Goal: Task Accomplishment & Management: Use online tool/utility

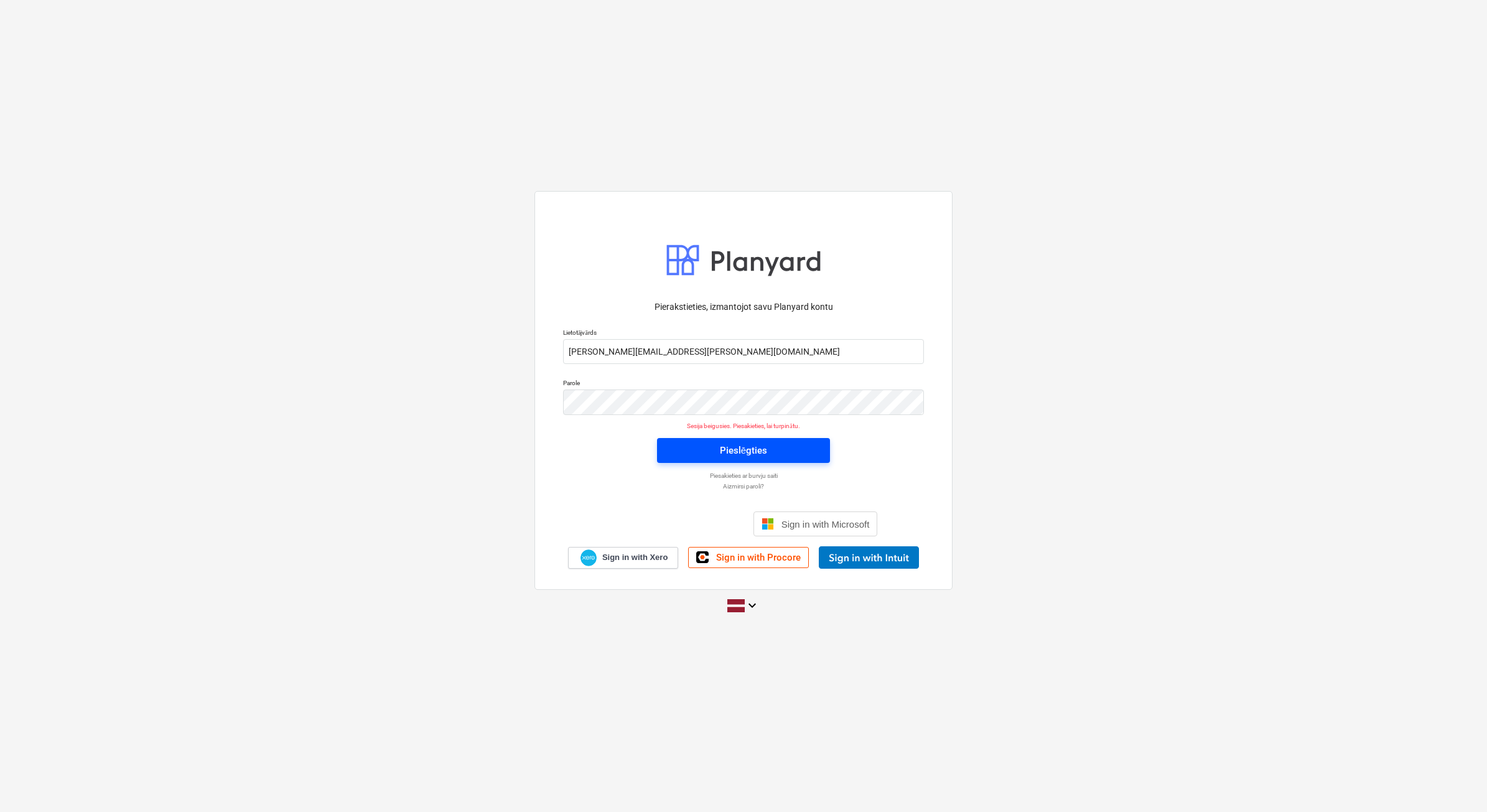
click at [753, 447] on div "Pieslēgties" at bounding box center [744, 450] width 47 height 16
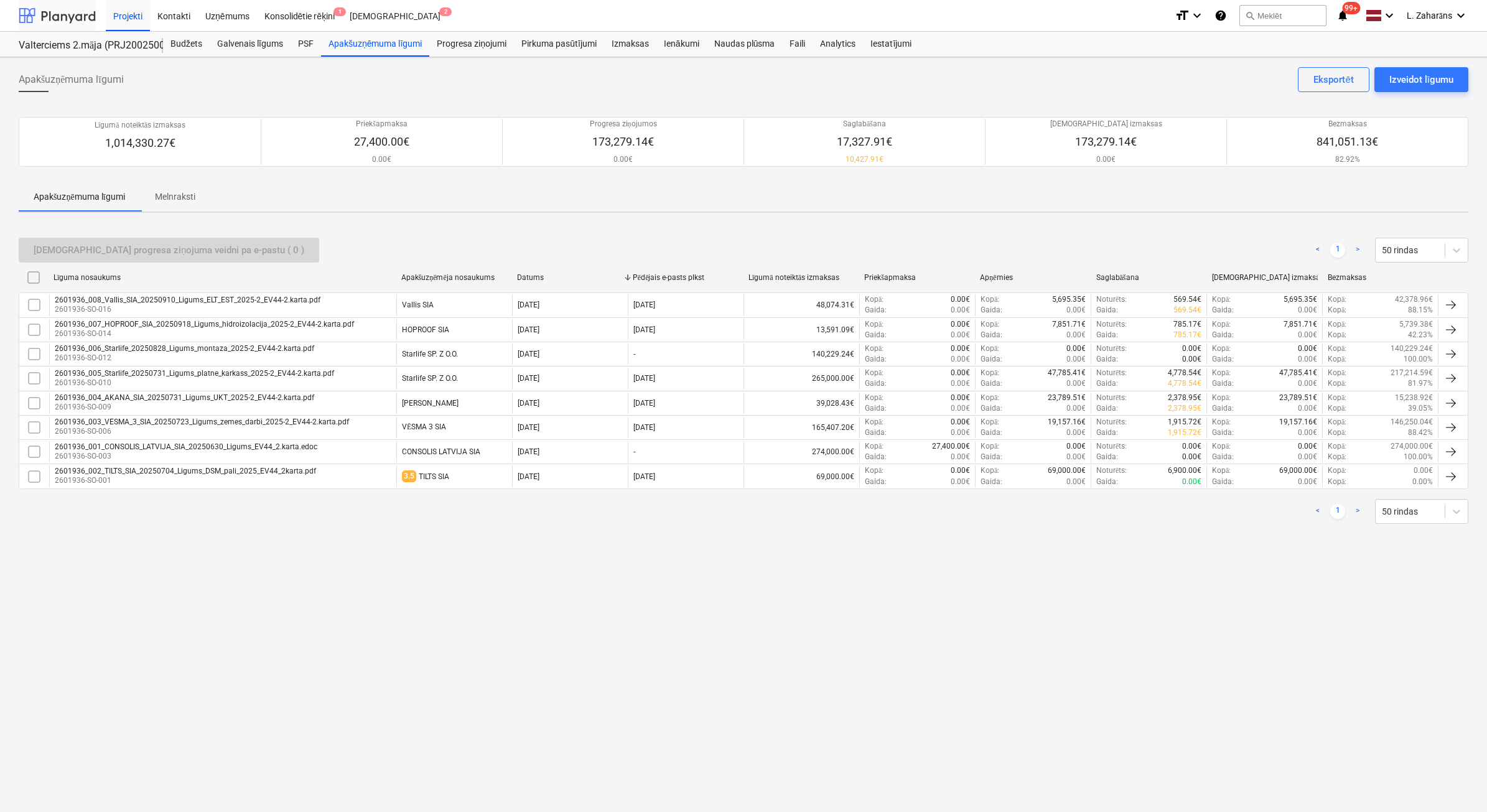
click at [57, 11] on div at bounding box center [57, 15] width 77 height 31
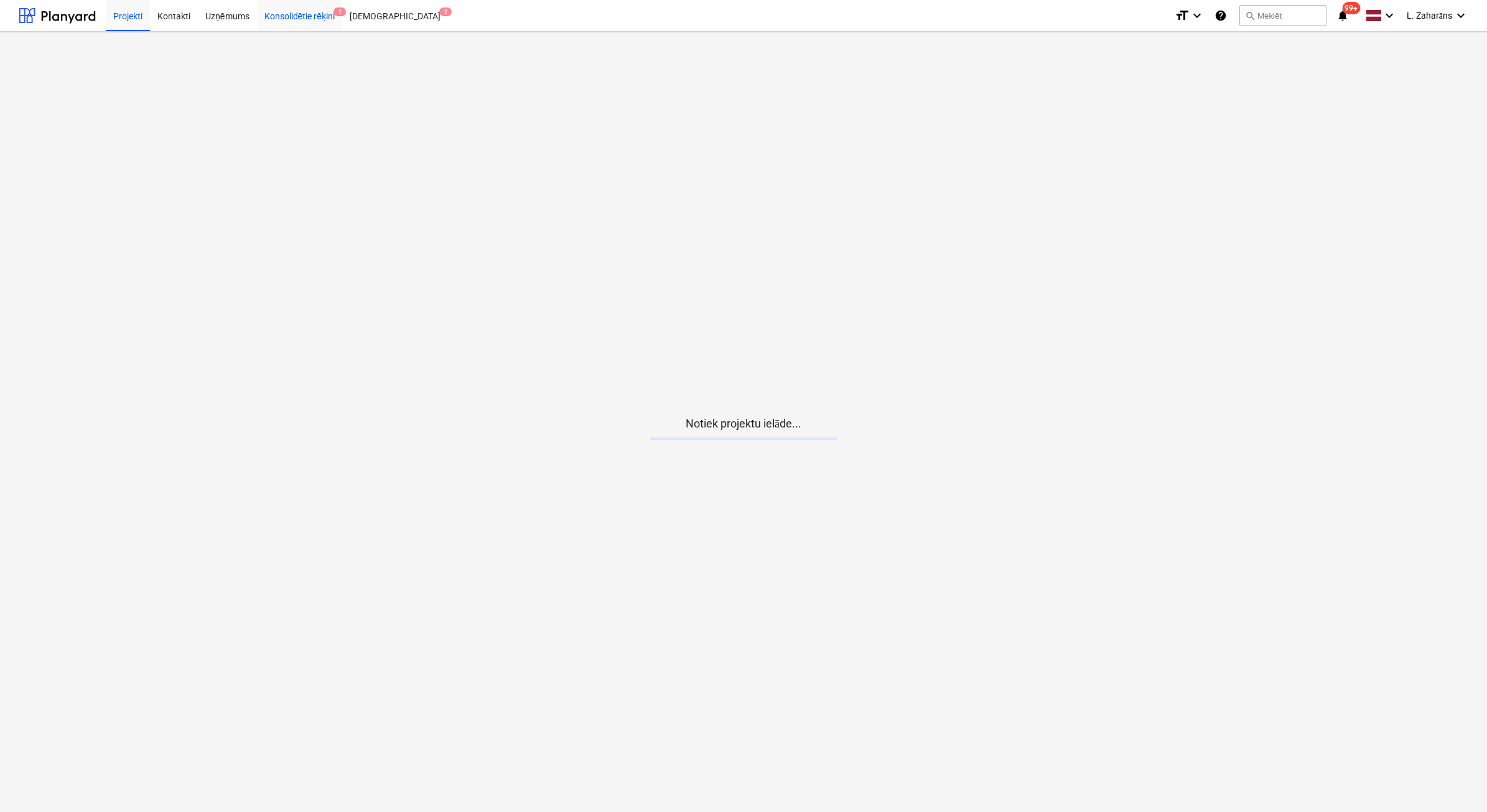
click at [303, 13] on div "Konsolidētie rēķini 1" at bounding box center [300, 15] width 86 height 32
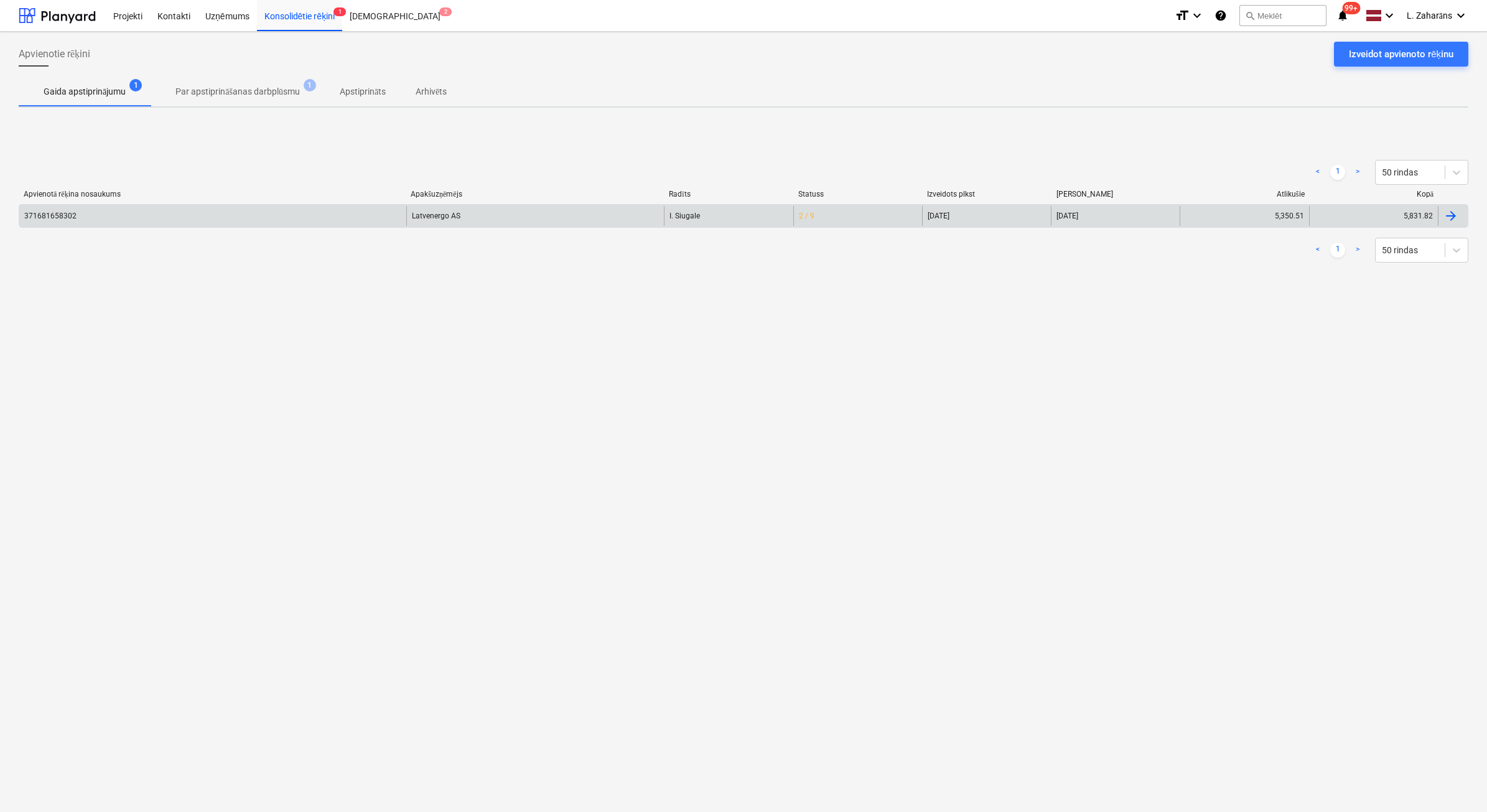
click at [329, 215] on div "371681658302" at bounding box center [212, 216] width 387 height 20
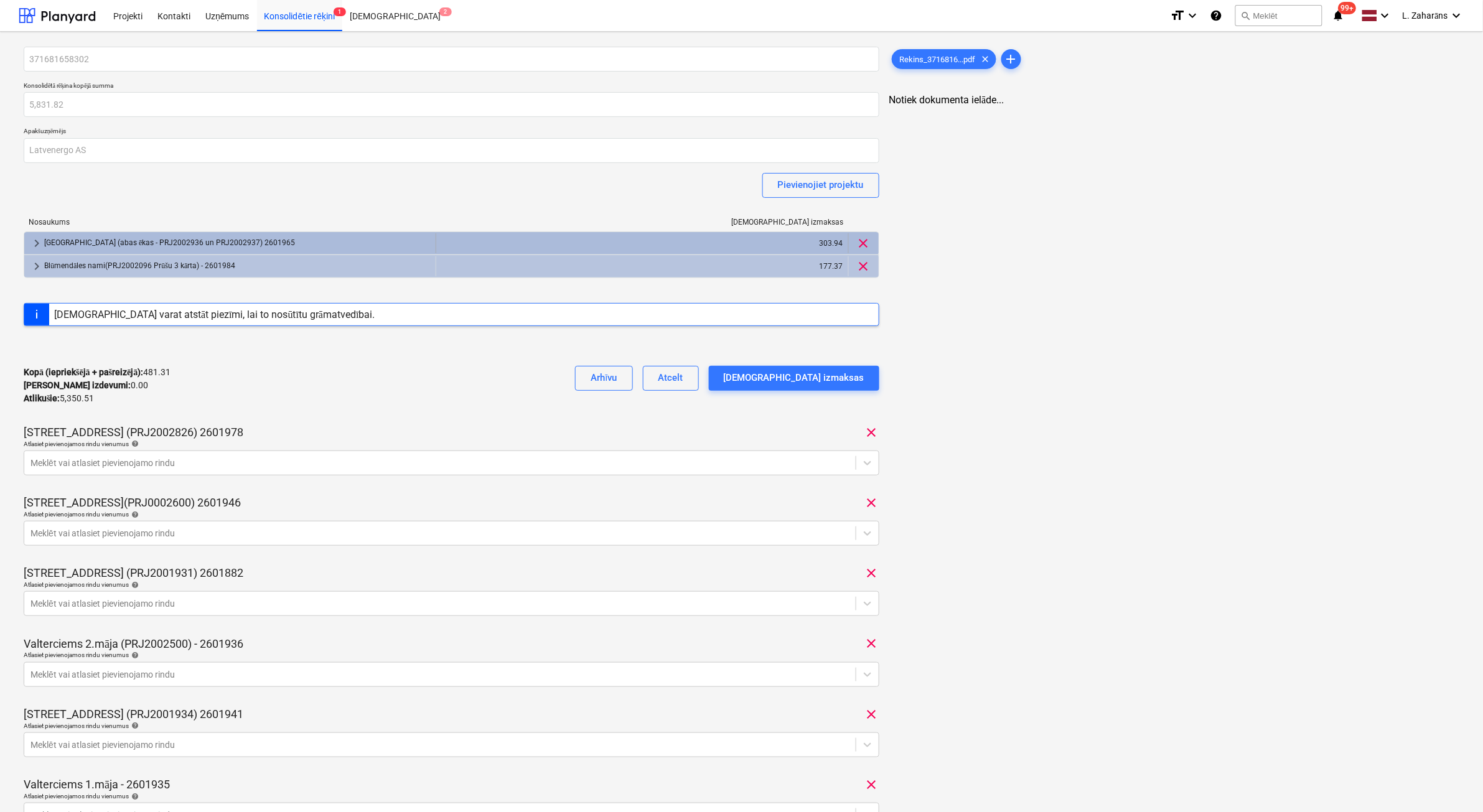
click at [114, 233] on div "Nīcgales iela (abas ēkas - PRJ2002936 un PRJ2002937) 2601965" at bounding box center [237, 243] width 387 height 20
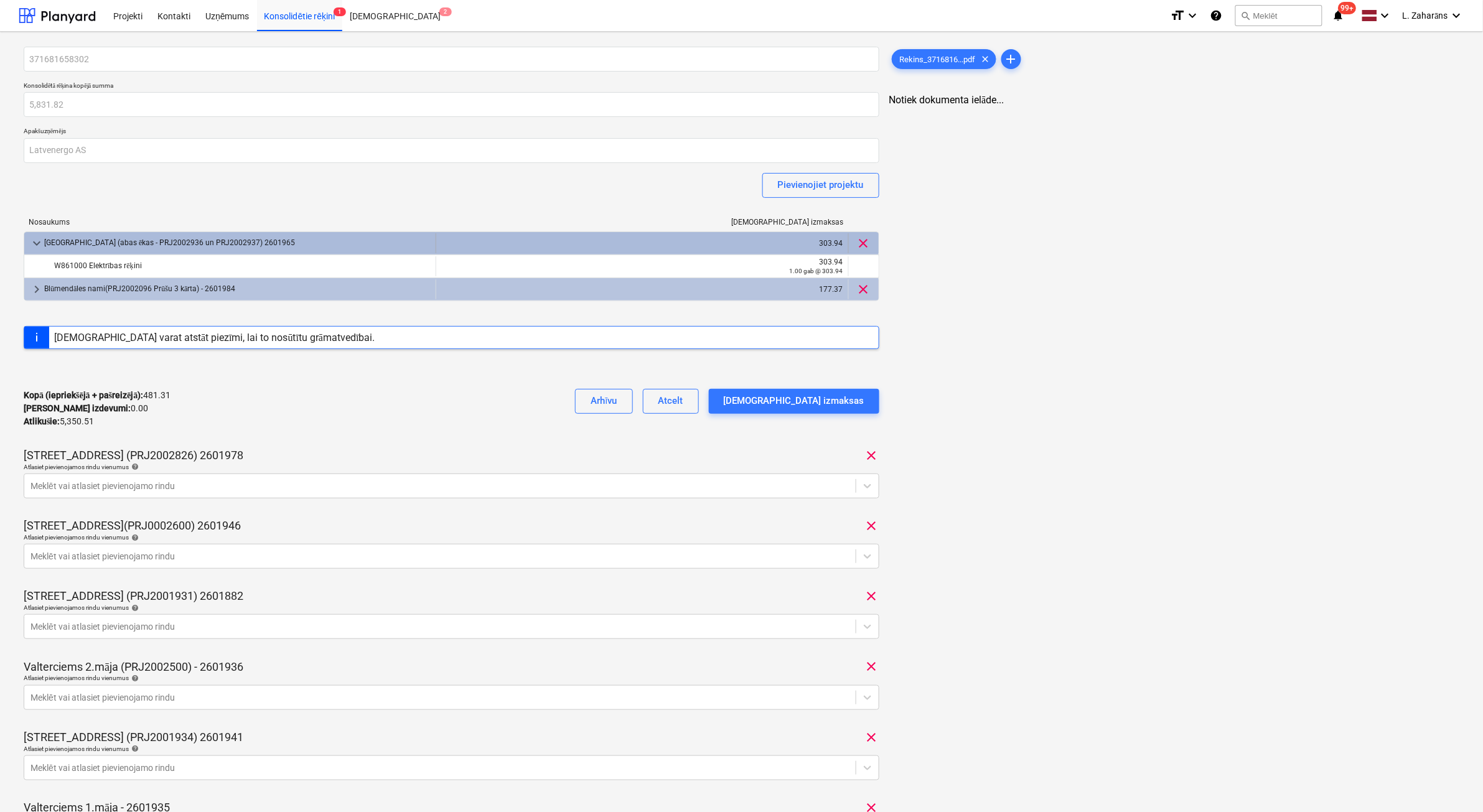
click at [114, 239] on div "Nīcgales iela (abas ēkas - PRJ2002936 un PRJ2002937) 2601965" at bounding box center [237, 243] width 387 height 20
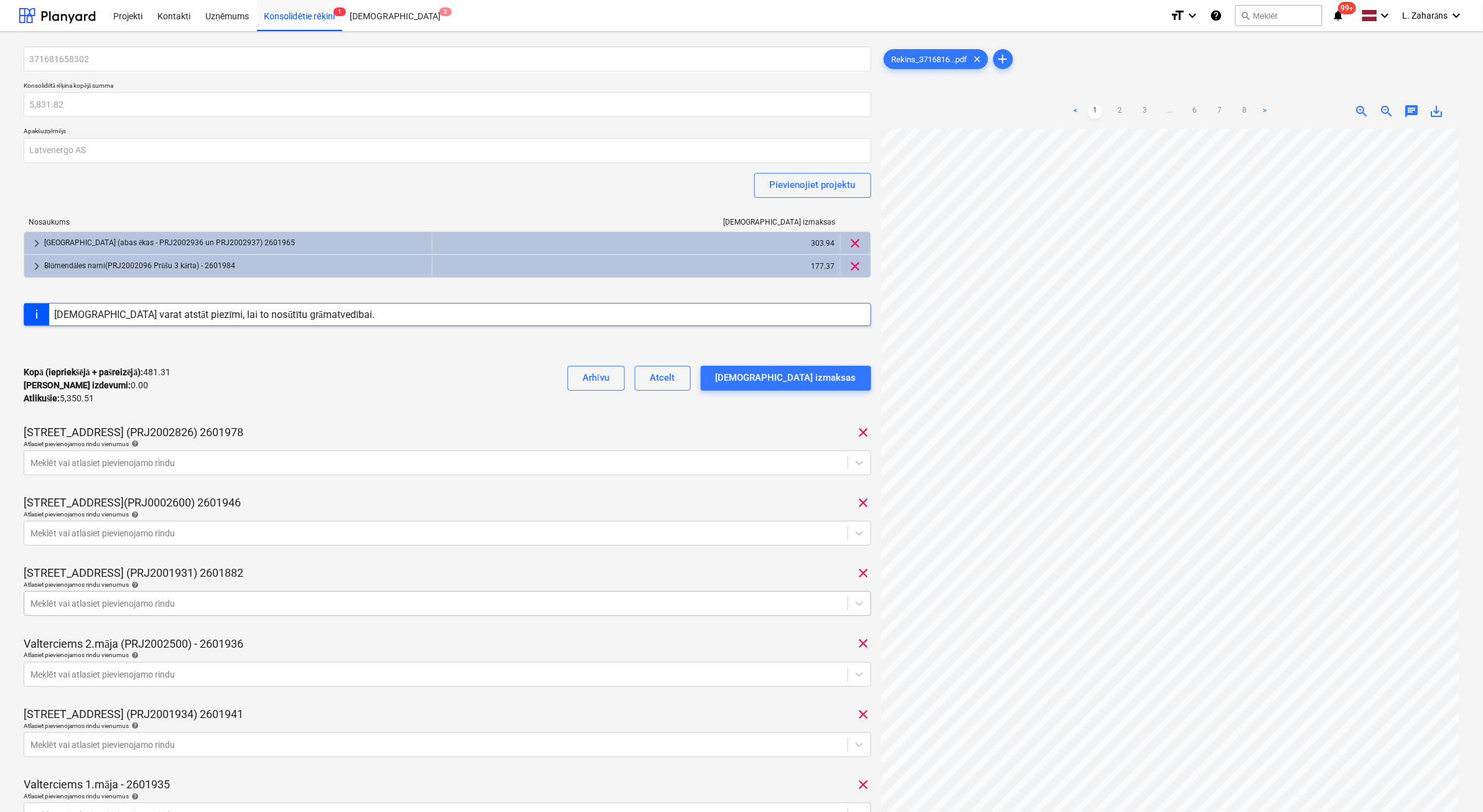
click at [60, 515] on div at bounding box center [436, 603] width 811 height 13
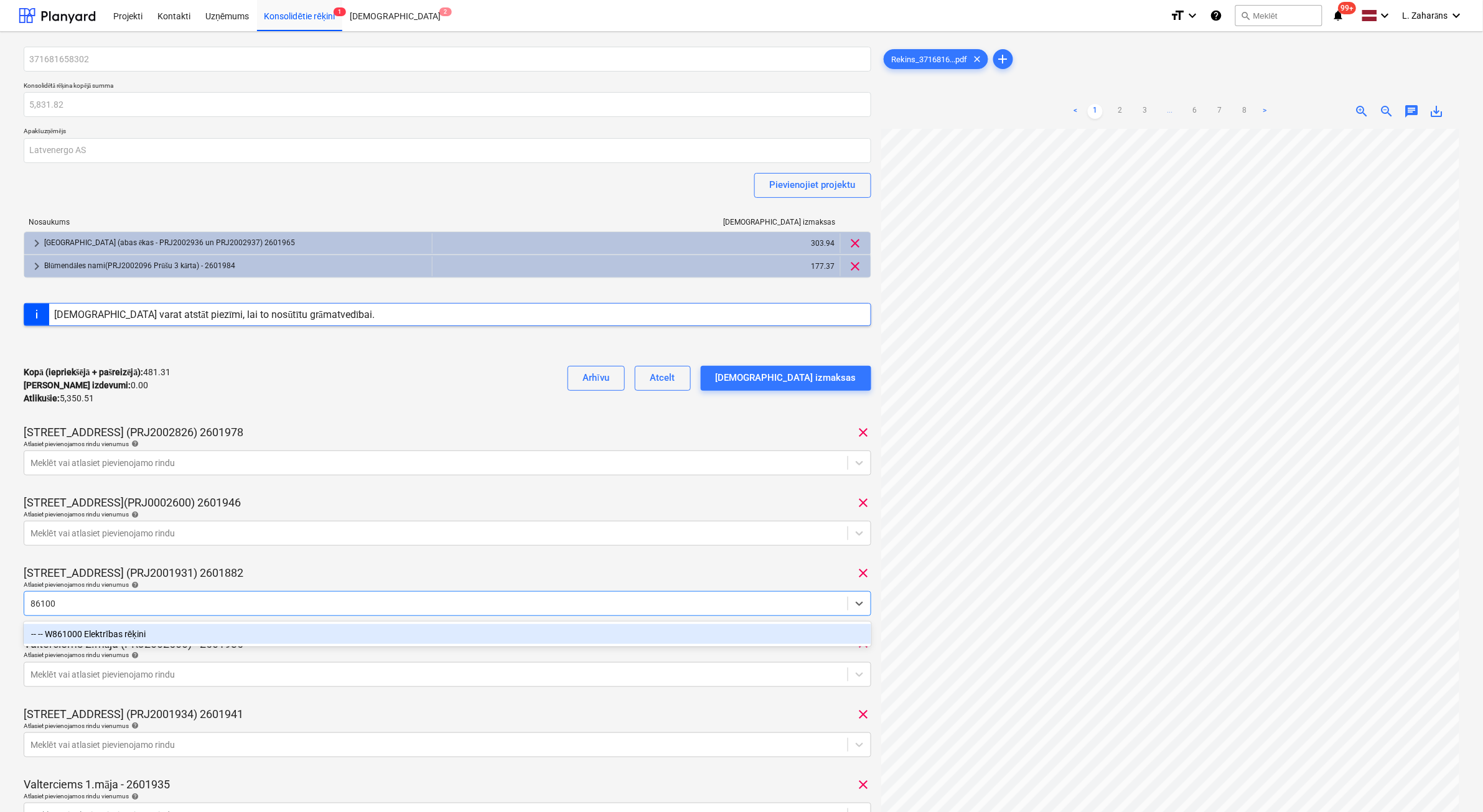
type input "861000"
click at [98, 515] on div "-- -- W861000 Elektrības rēķini" at bounding box center [447, 633] width 848 height 20
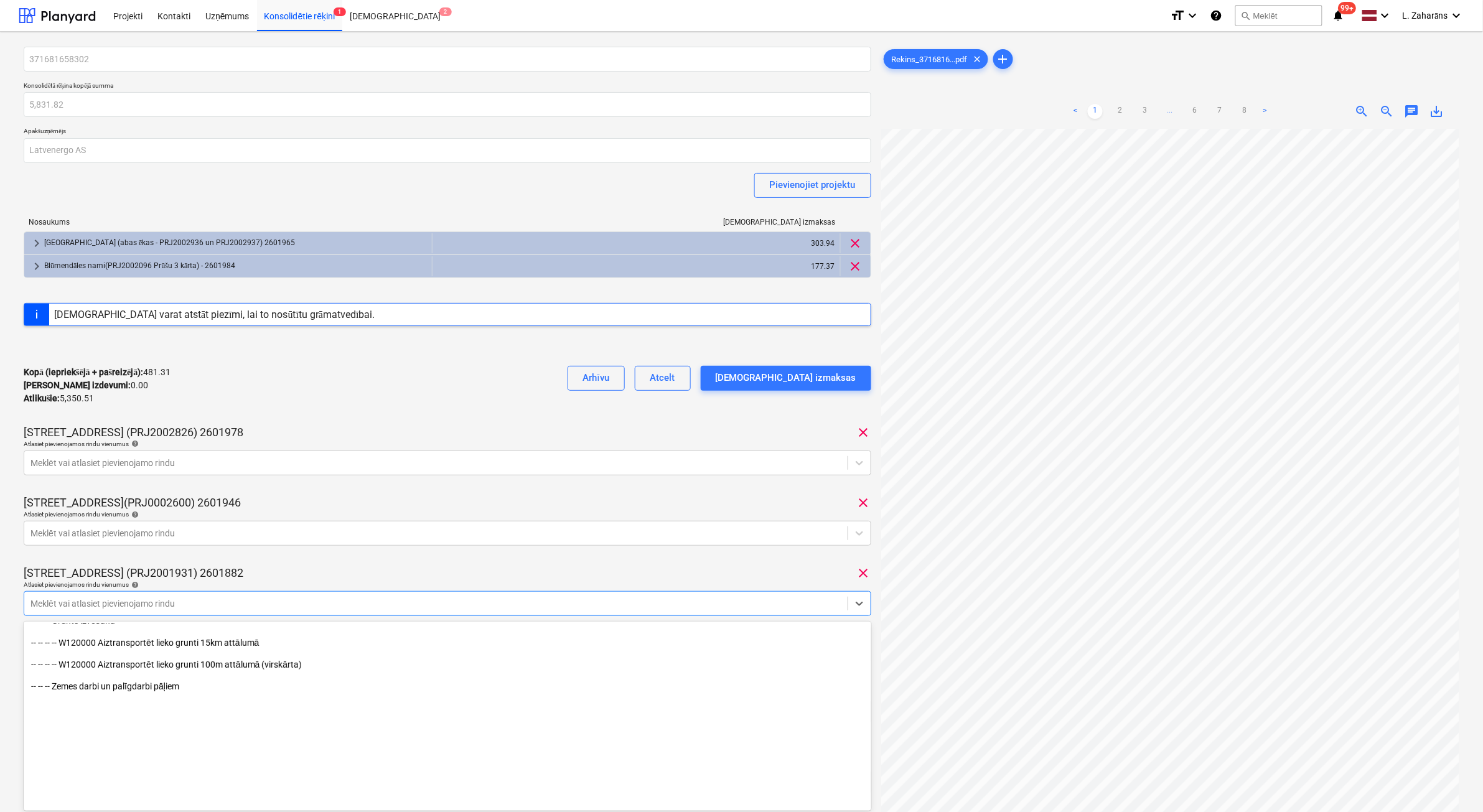
scroll to position [233, 0]
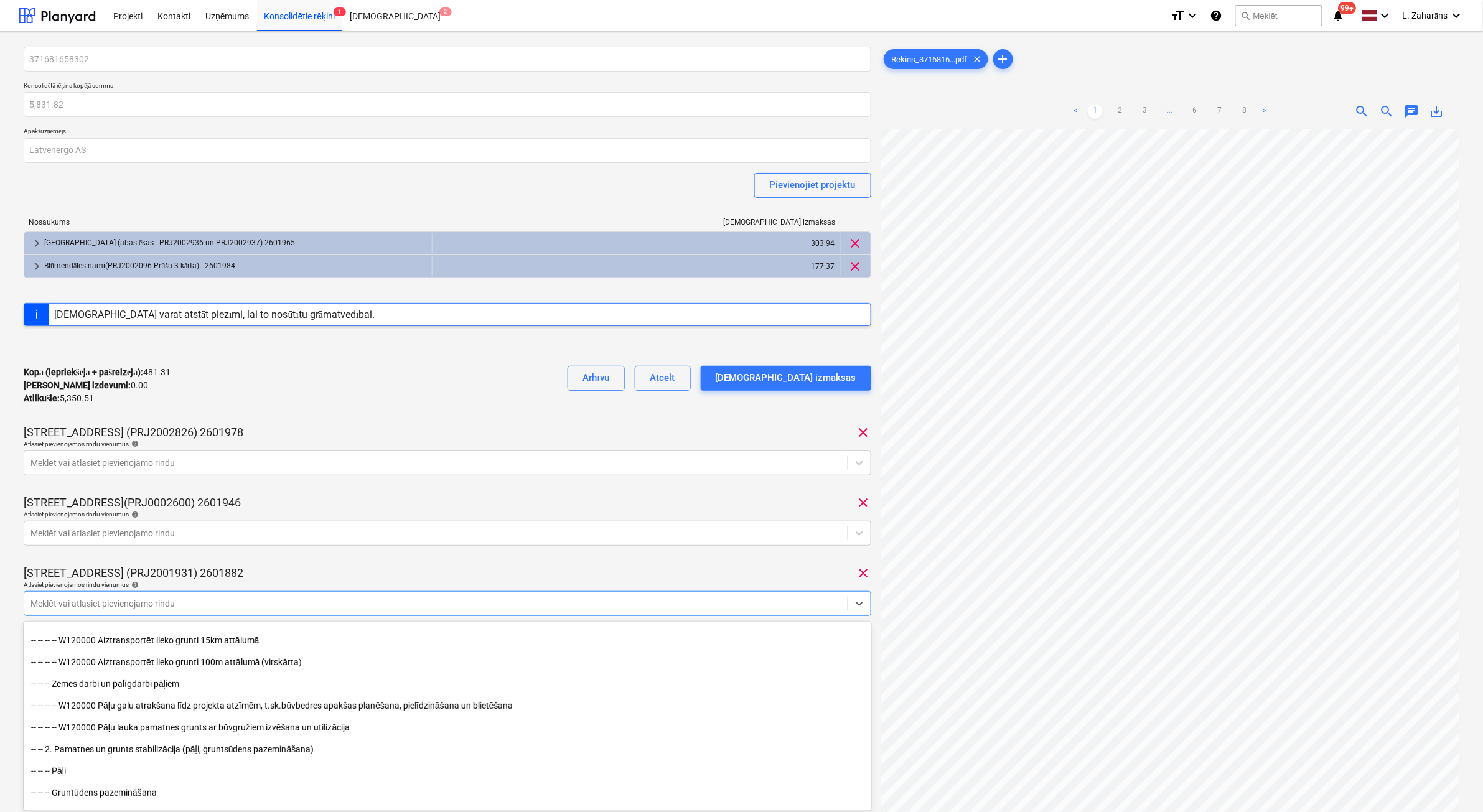
click at [302, 515] on div "371681658302 Konsolidētā rēķina kopējā summa 5,831.82 Apakšuzņēmējs Latvenergo …" at bounding box center [447, 540] width 848 height 988
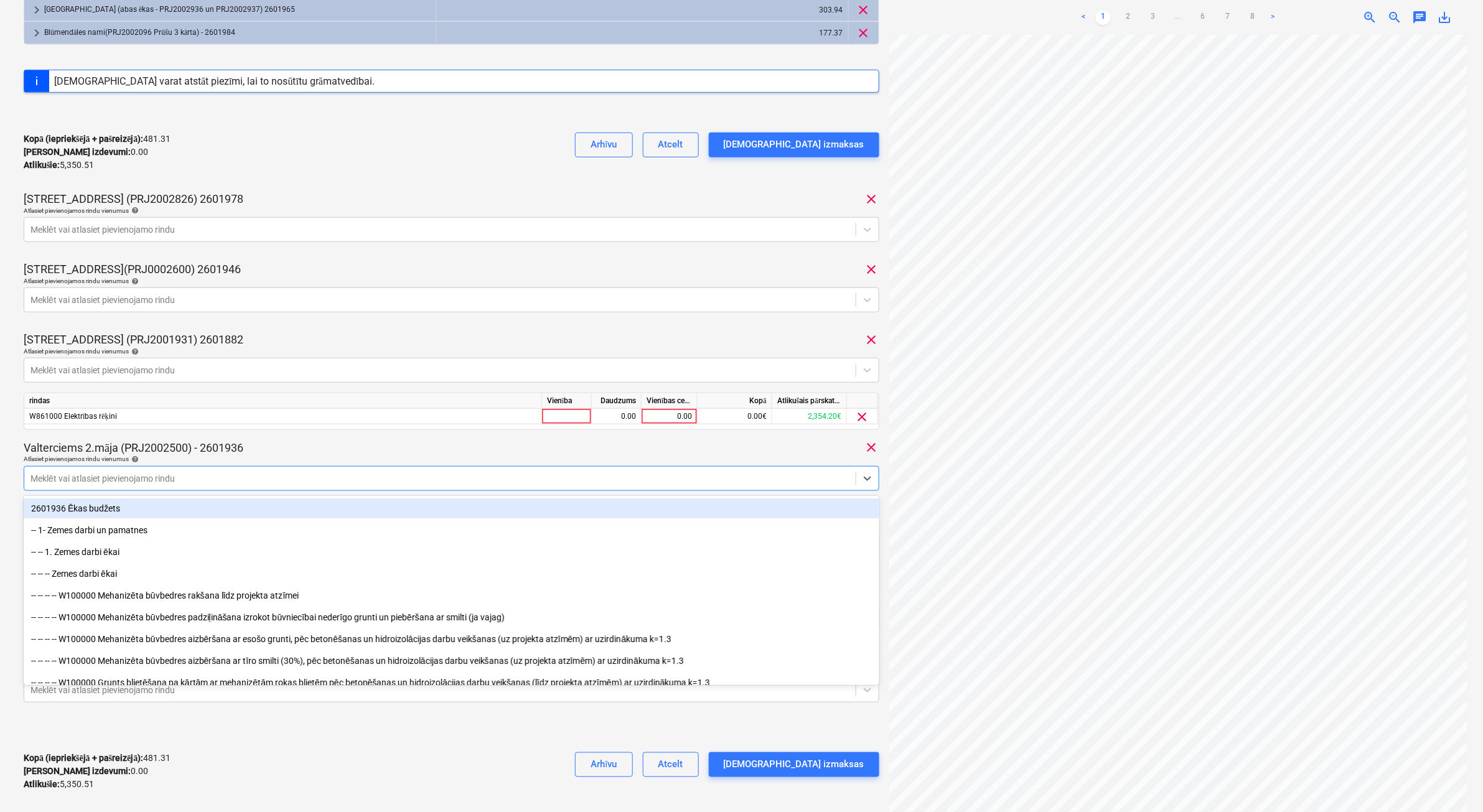
click at [191, 481] on div at bounding box center [440, 478] width 819 height 13
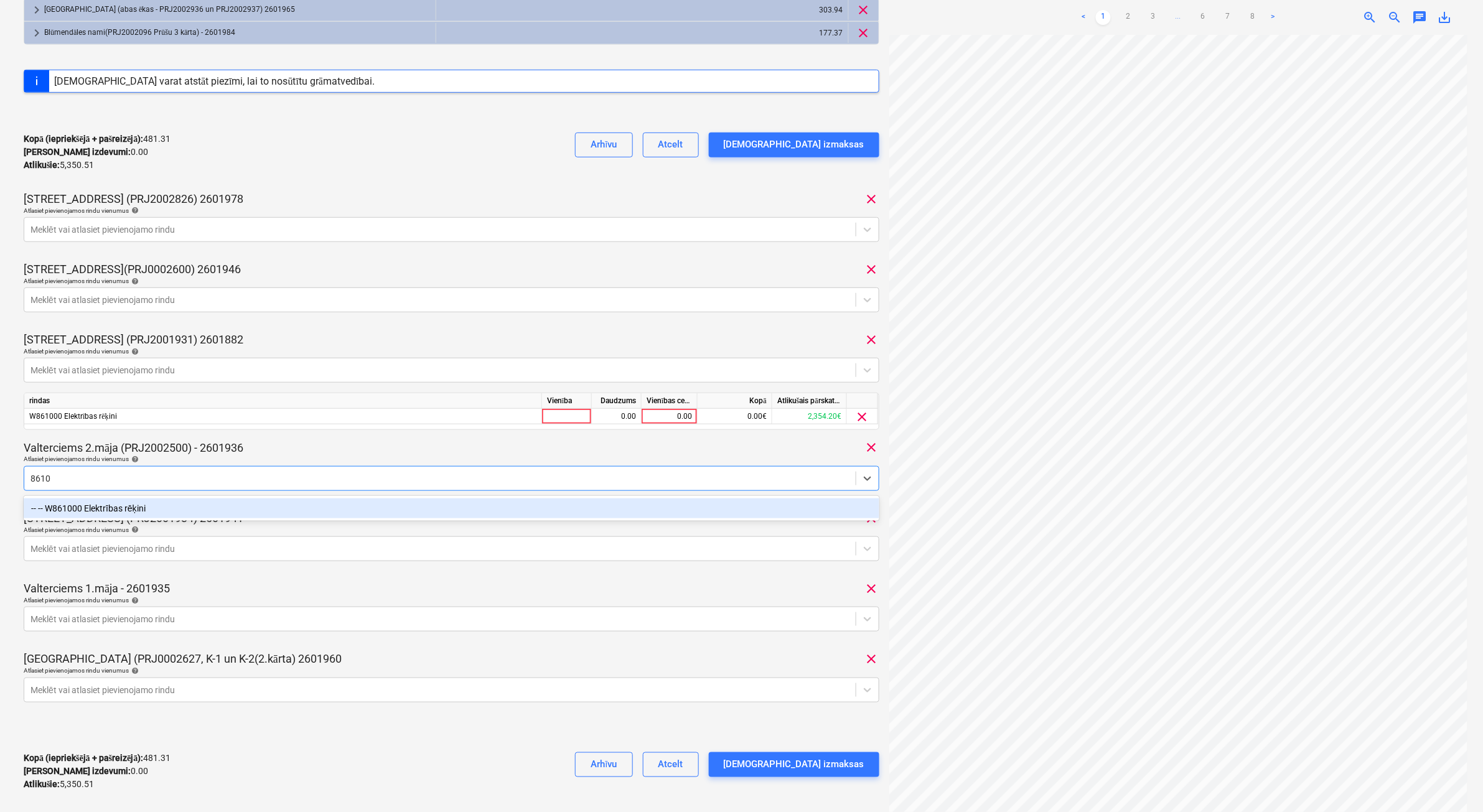
type input "86100"
click at [215, 507] on div "-- -- W861000 Elektrības rēķini" at bounding box center [451, 508] width 856 height 20
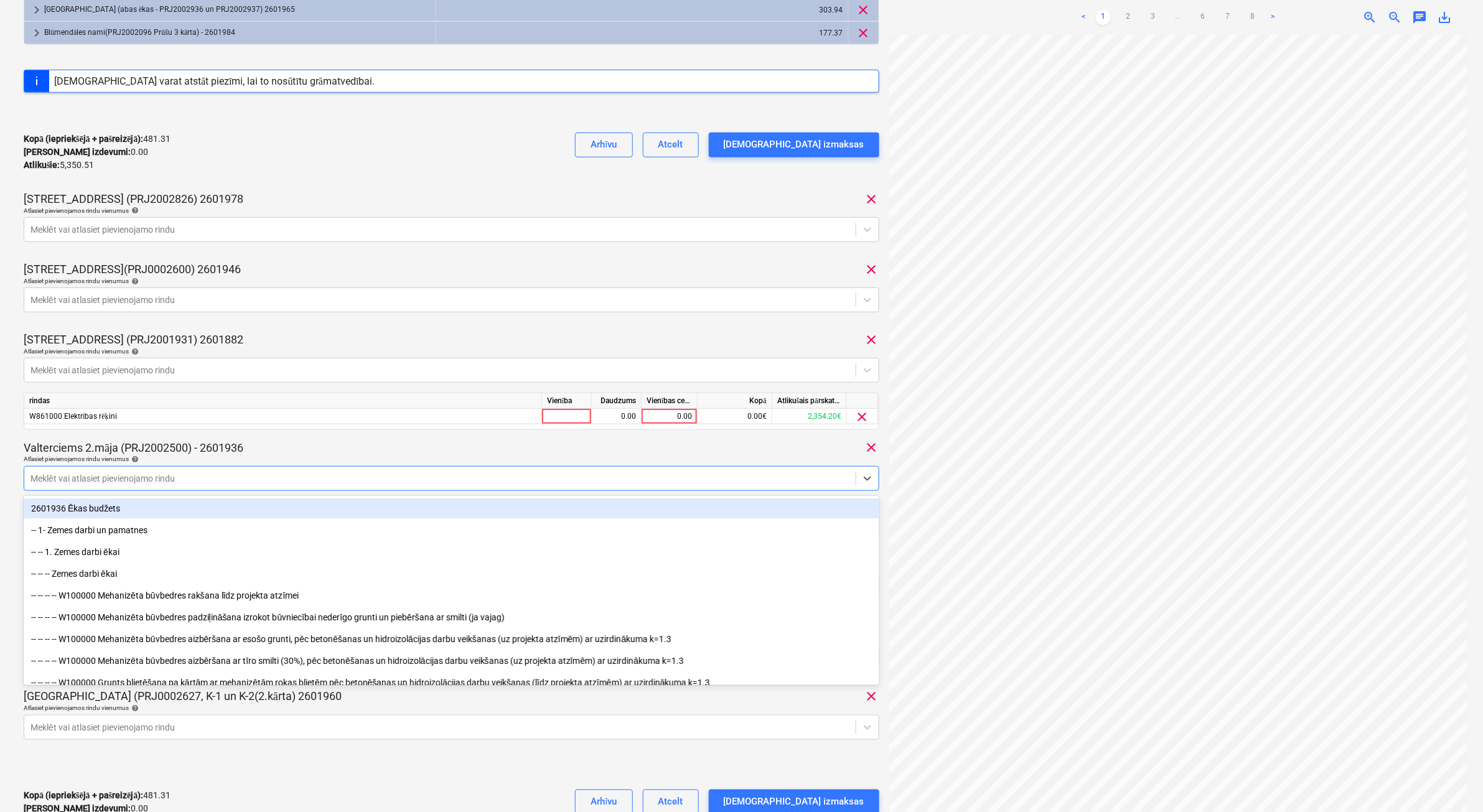
click at [296, 445] on div "Valterciems 2.māja (PRJ2002500) - 2601936 clear" at bounding box center [451, 447] width 856 height 15
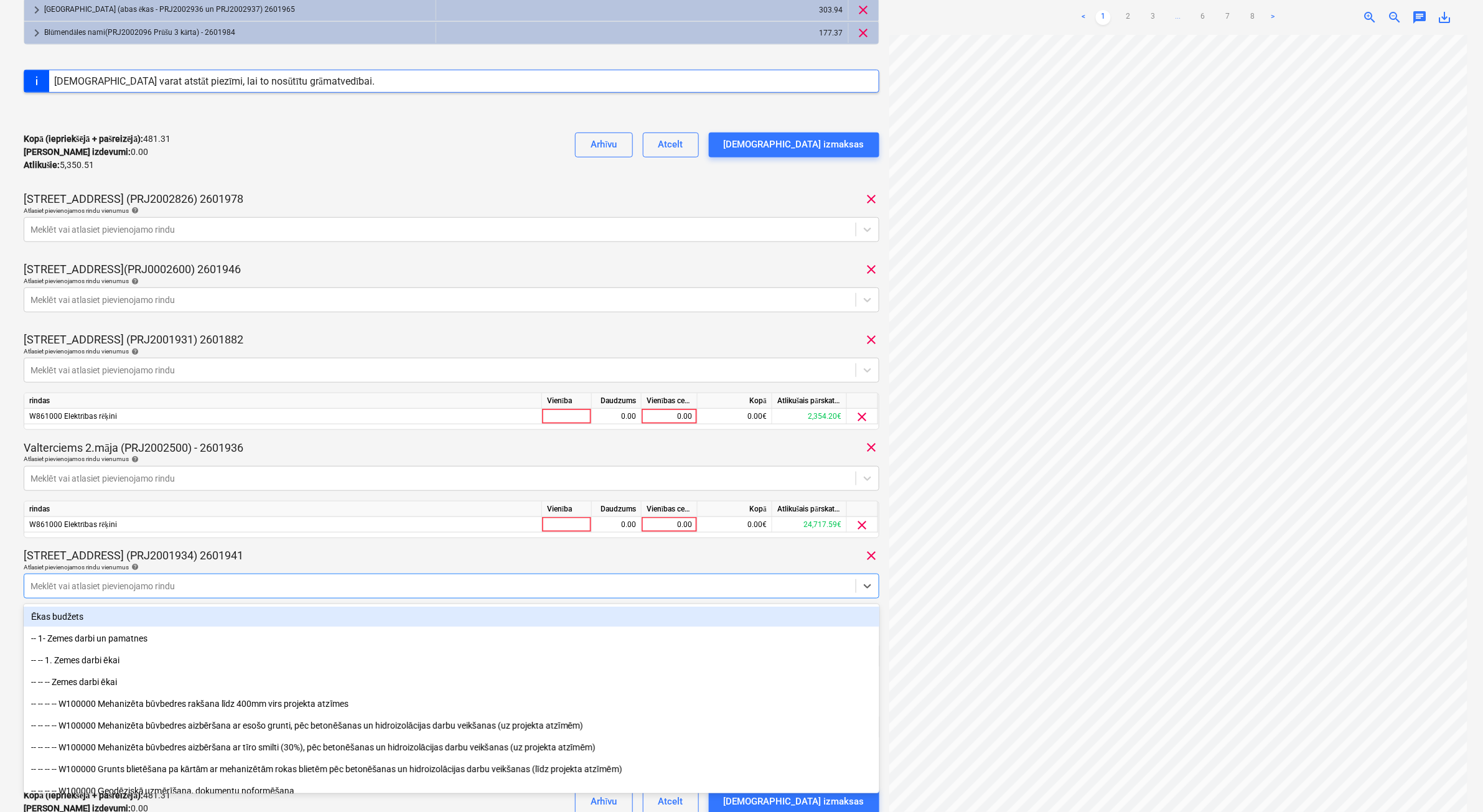
click at [218, 515] on div at bounding box center [440, 586] width 819 height 13
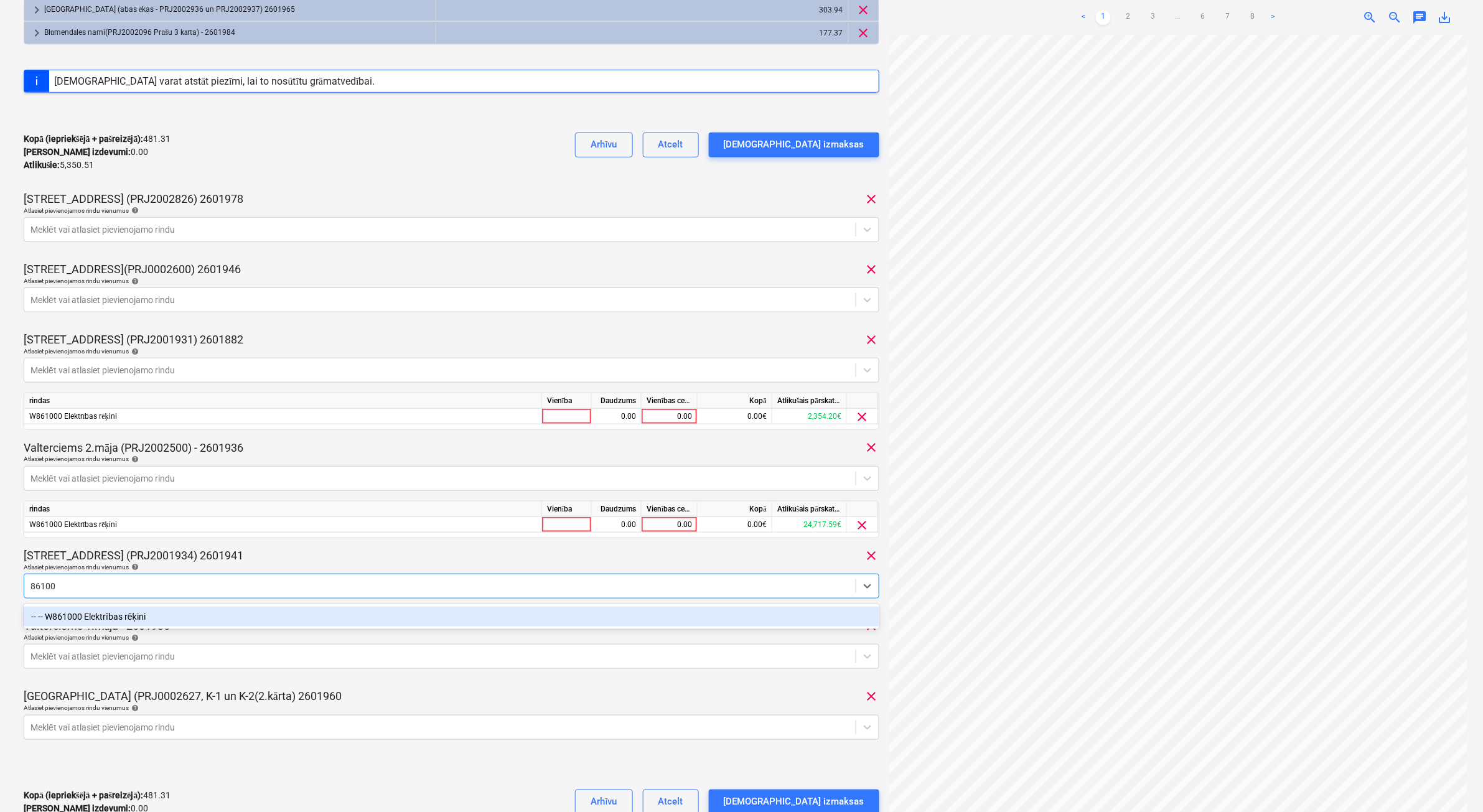
type input "861000"
click at [220, 515] on div "-- -- W861000 Elektrības rēķini" at bounding box center [451, 616] width 856 height 20
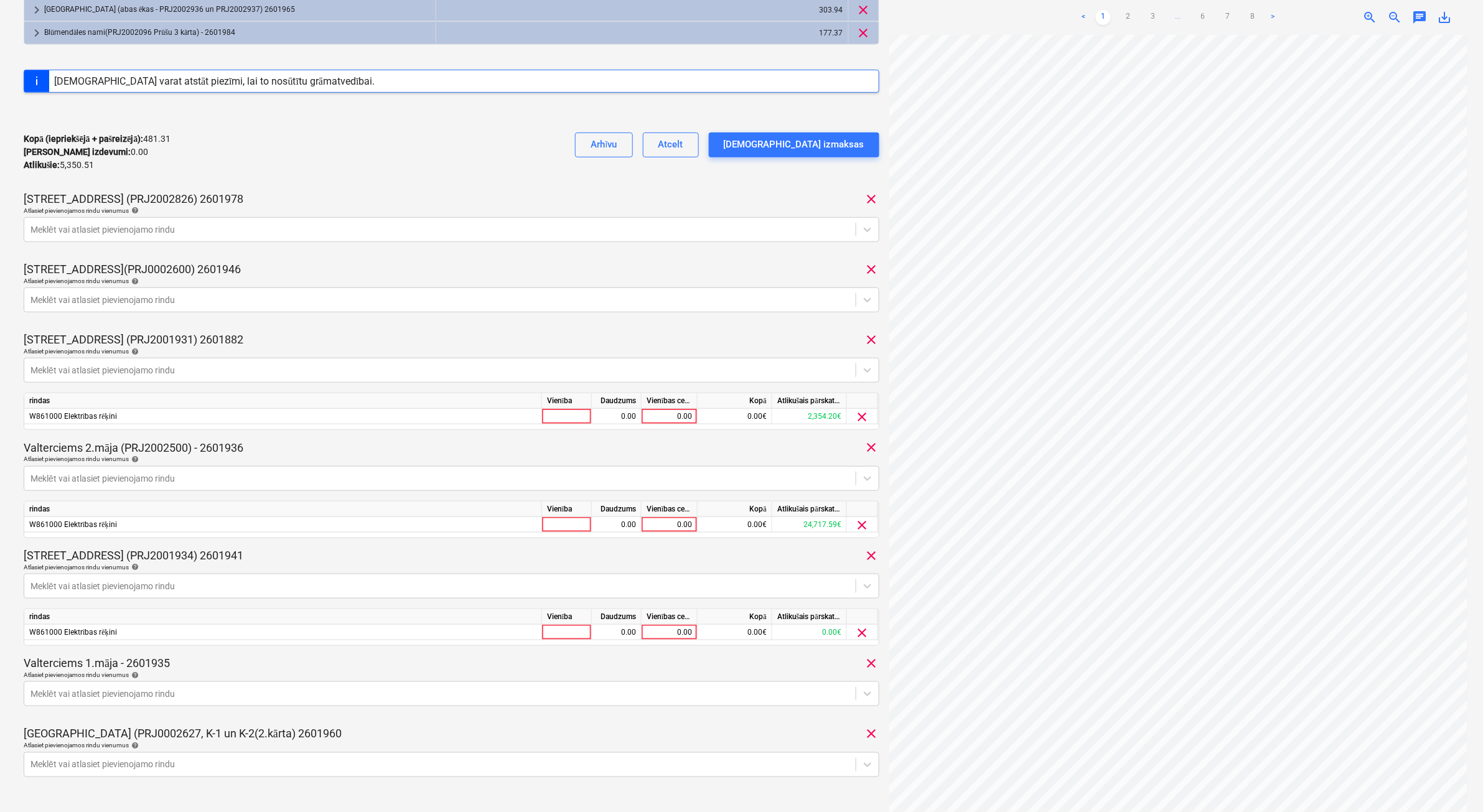
click at [272, 515] on div "Mazā Robežu iela 1 (PRJ2001934) 2601941 clear" at bounding box center [451, 555] width 856 height 15
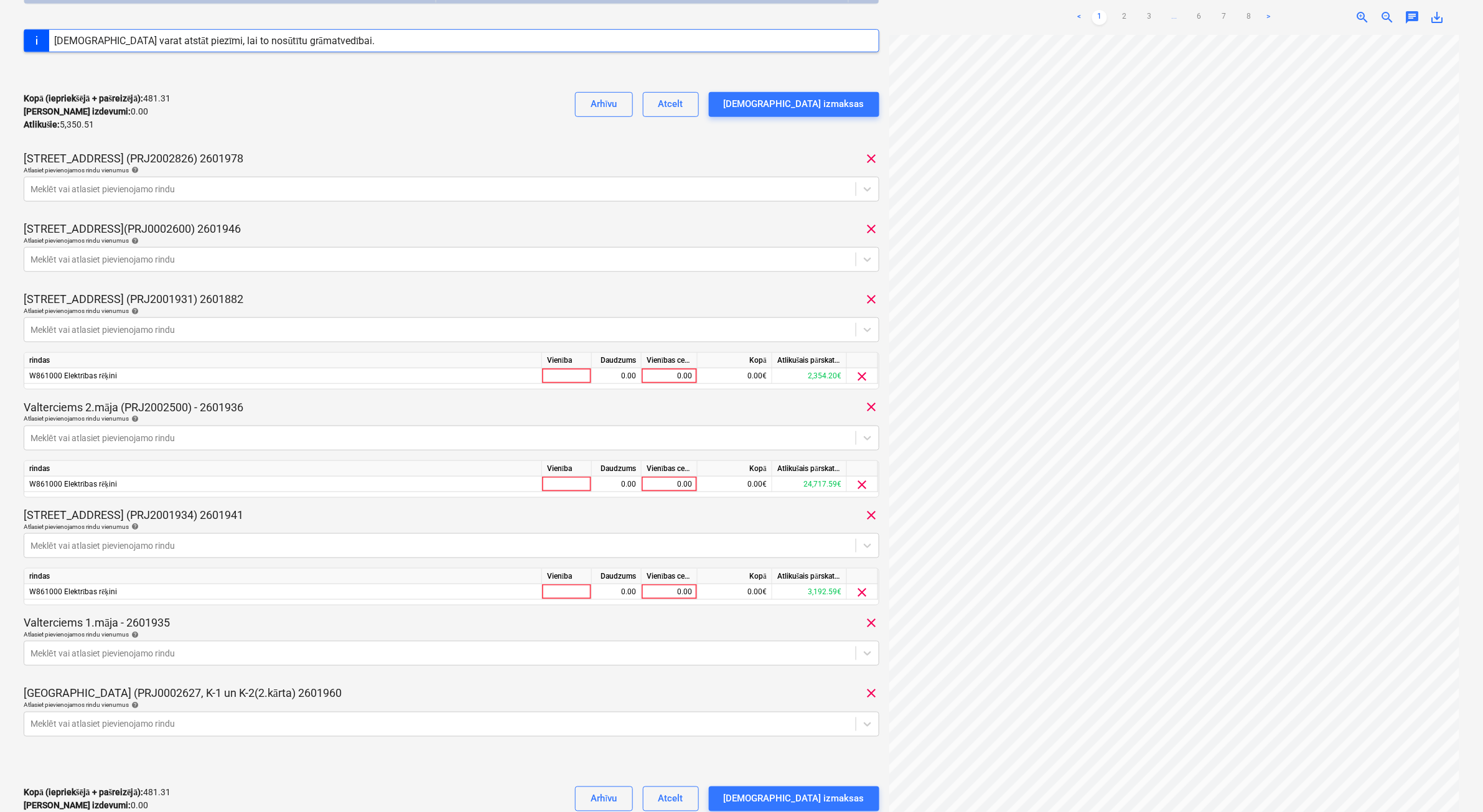
scroll to position [311, 0]
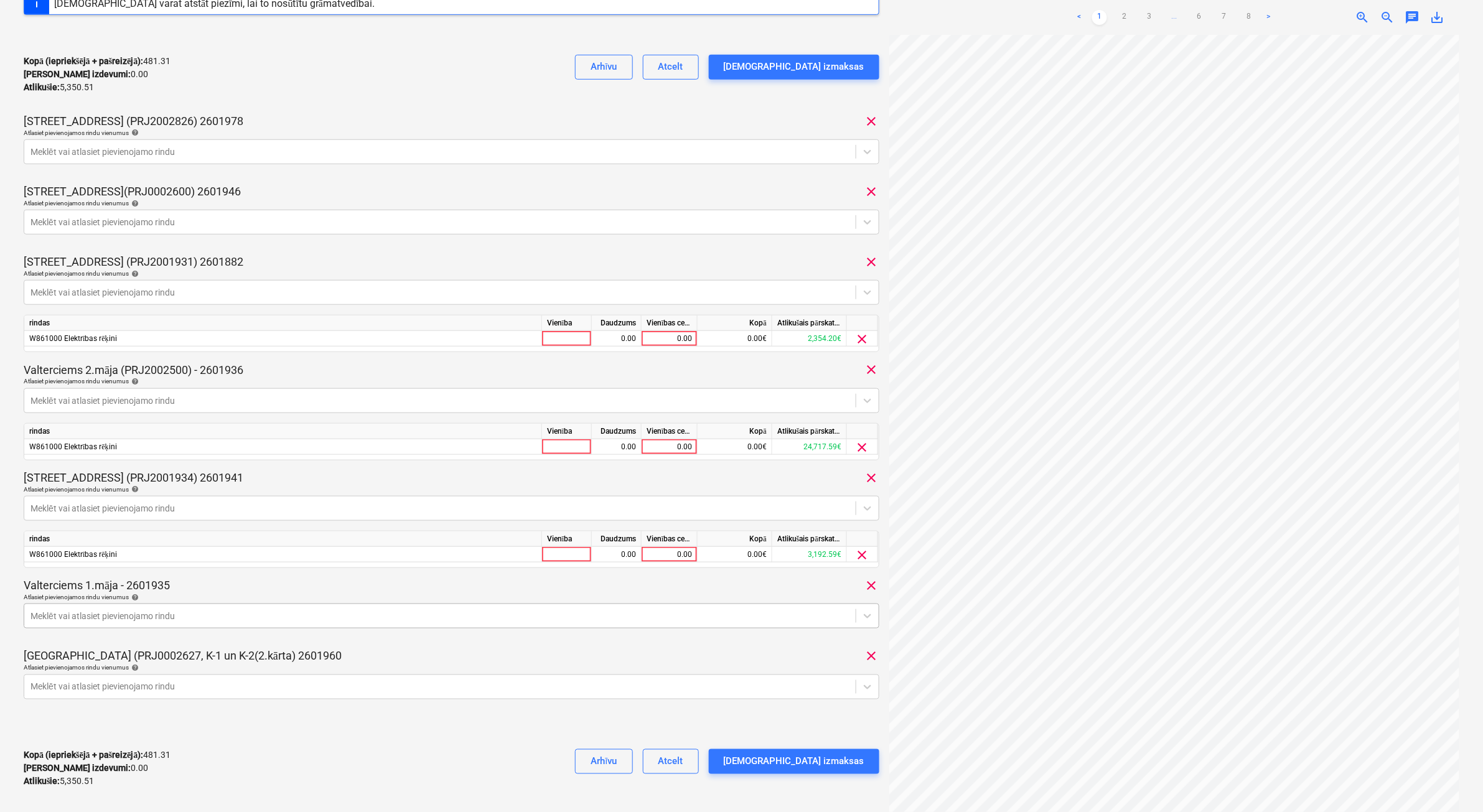
click at [94, 515] on div "Valterciems 1.māja - 2601935 clear Atlasiet pievienojamos rindu vienumus help M…" at bounding box center [451, 608] width 856 height 61
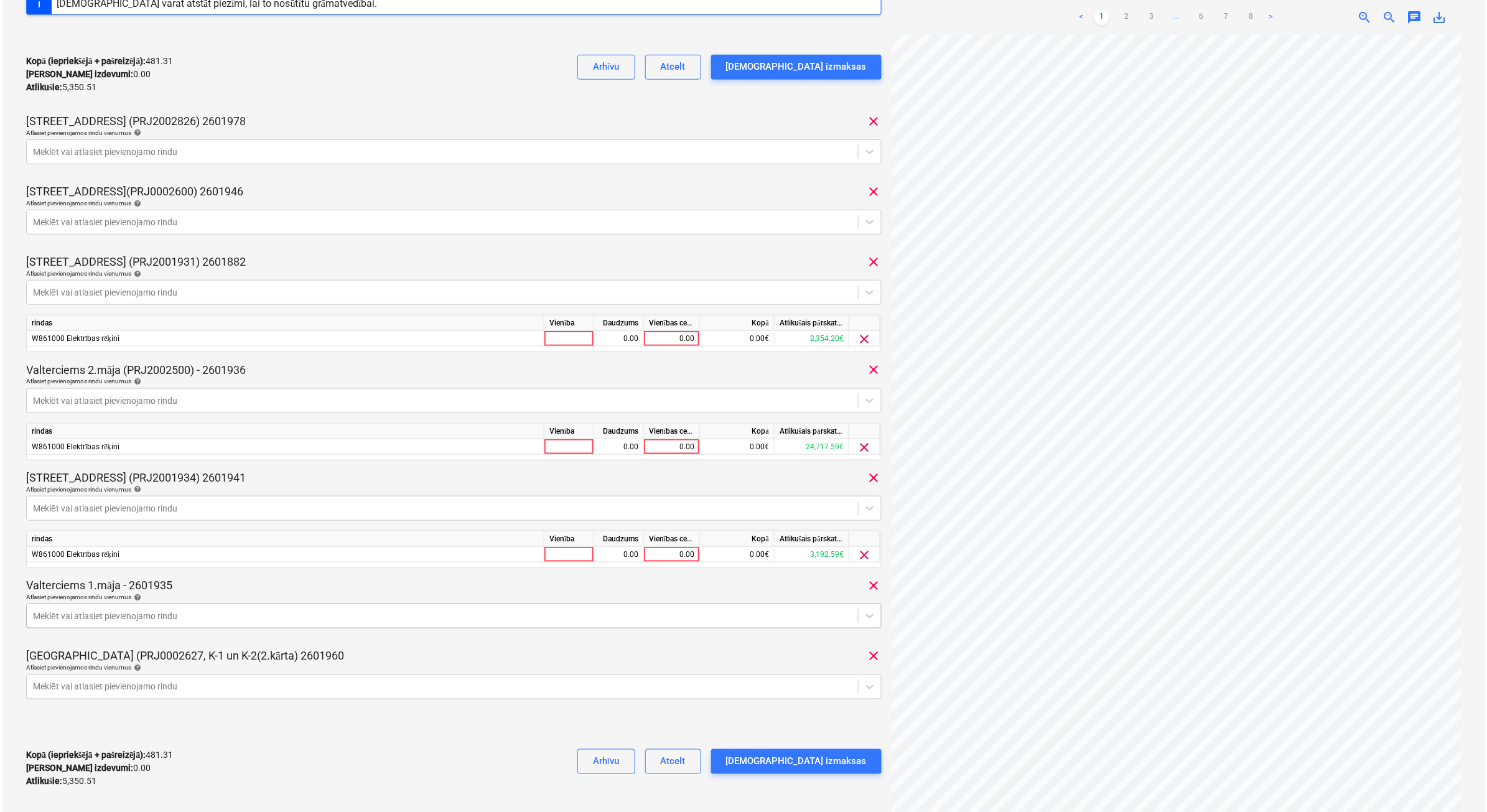
scroll to position [327, 0]
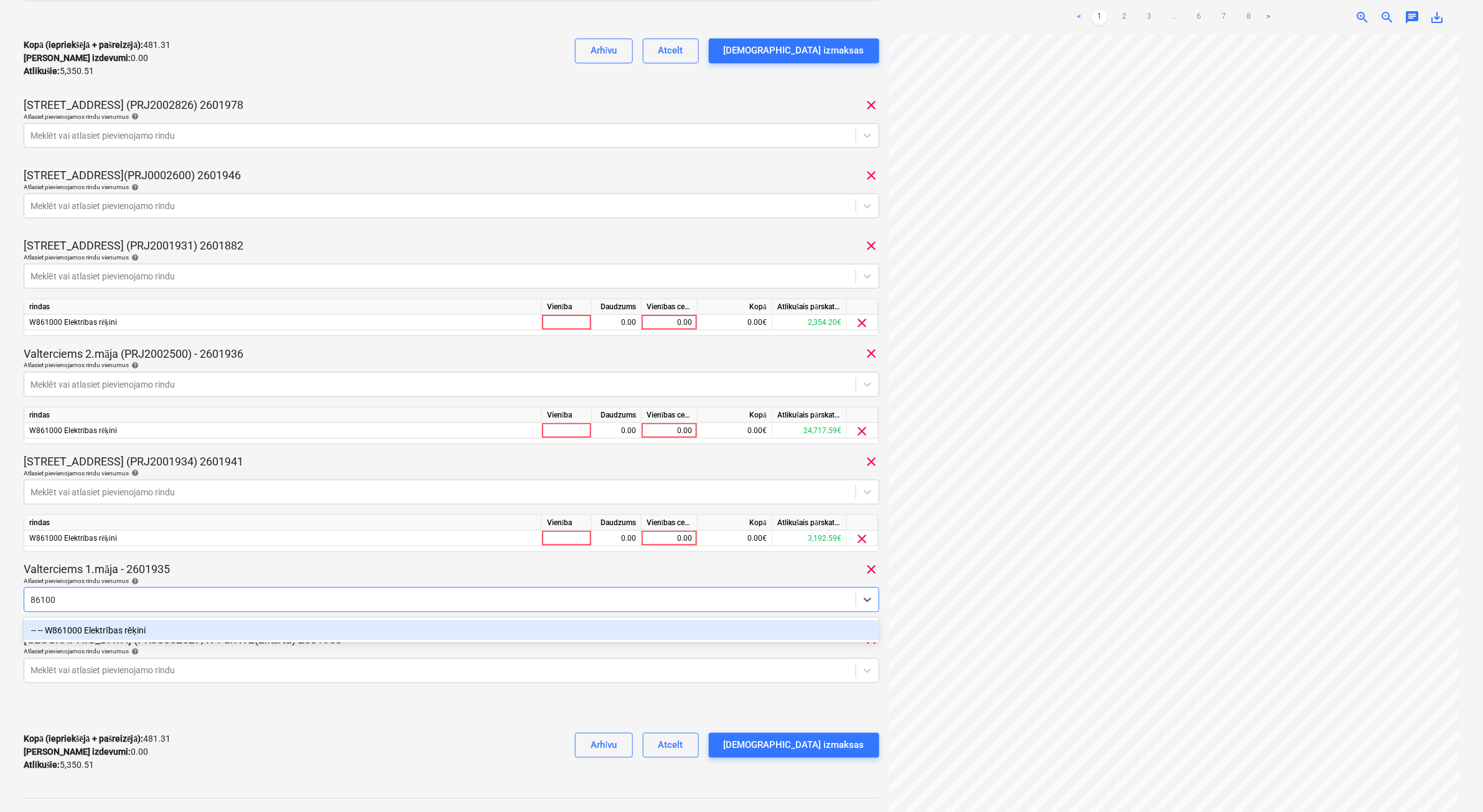
type input "861000"
drag, startPoint x: 109, startPoint y: 628, endPoint x: 139, endPoint y: 609, distance: 35.5
click at [110, 515] on div "-- -- W861000 Elektrības rēķini" at bounding box center [451, 630] width 856 height 20
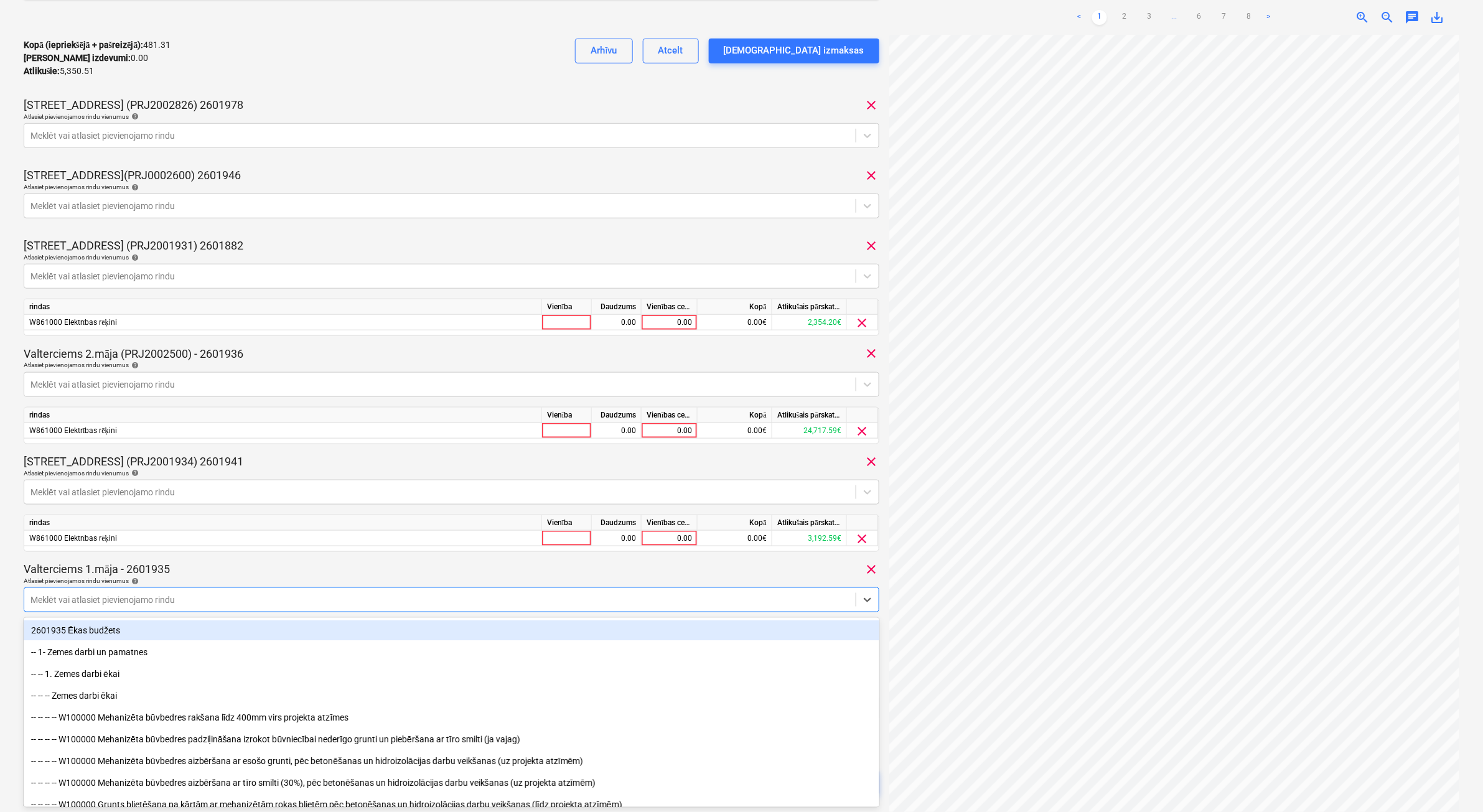
click at [193, 515] on div "Valterciems 1.māja - 2601935 clear" at bounding box center [451, 569] width 856 height 15
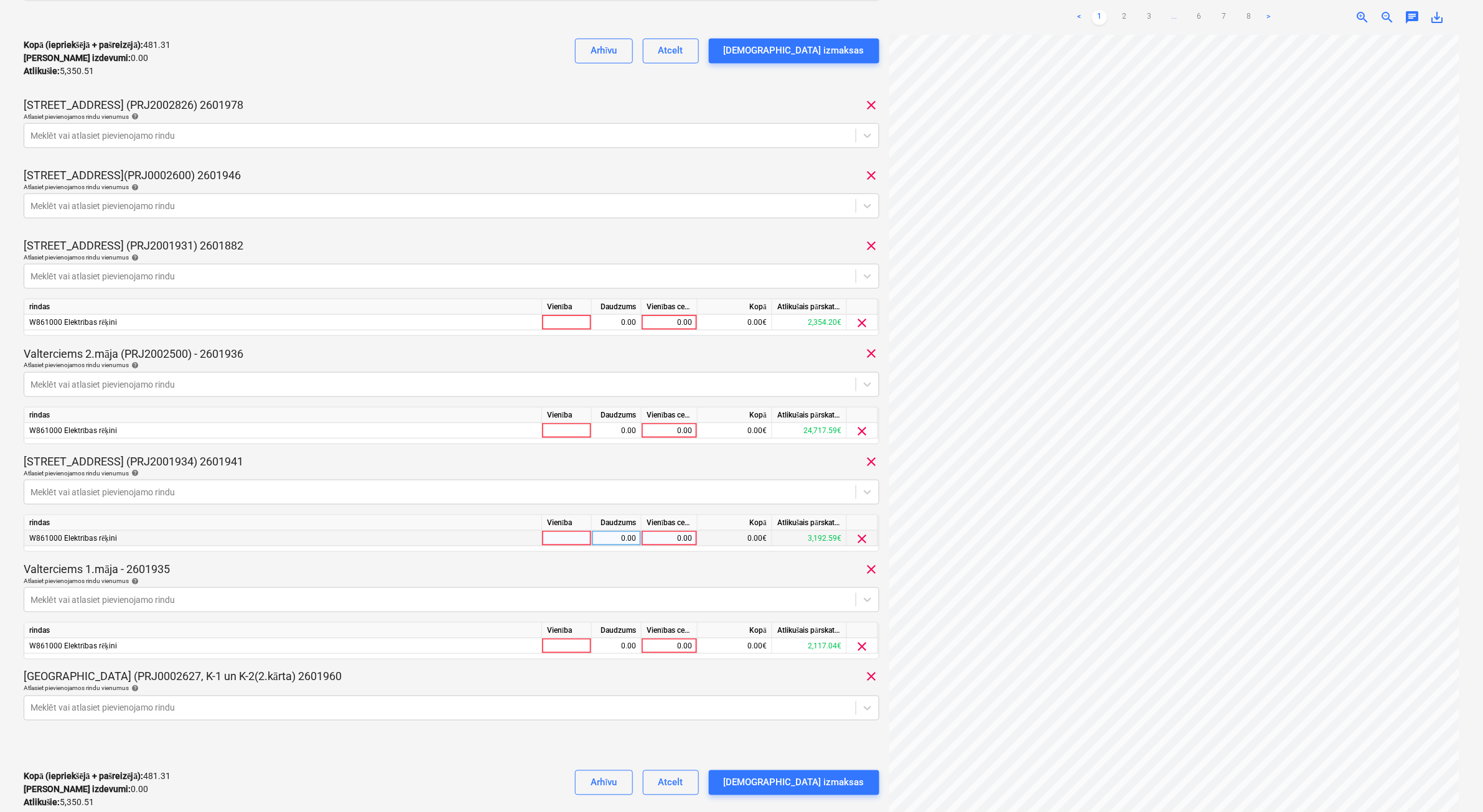
click at [662, 515] on div "0.00" at bounding box center [669, 538] width 45 height 15
type input "40.84"
click at [657, 323] on div "0.00" at bounding box center [669, 323] width 45 height 15
type input "439.96"
click at [654, 515] on div "0.00" at bounding box center [669, 646] width 45 height 15
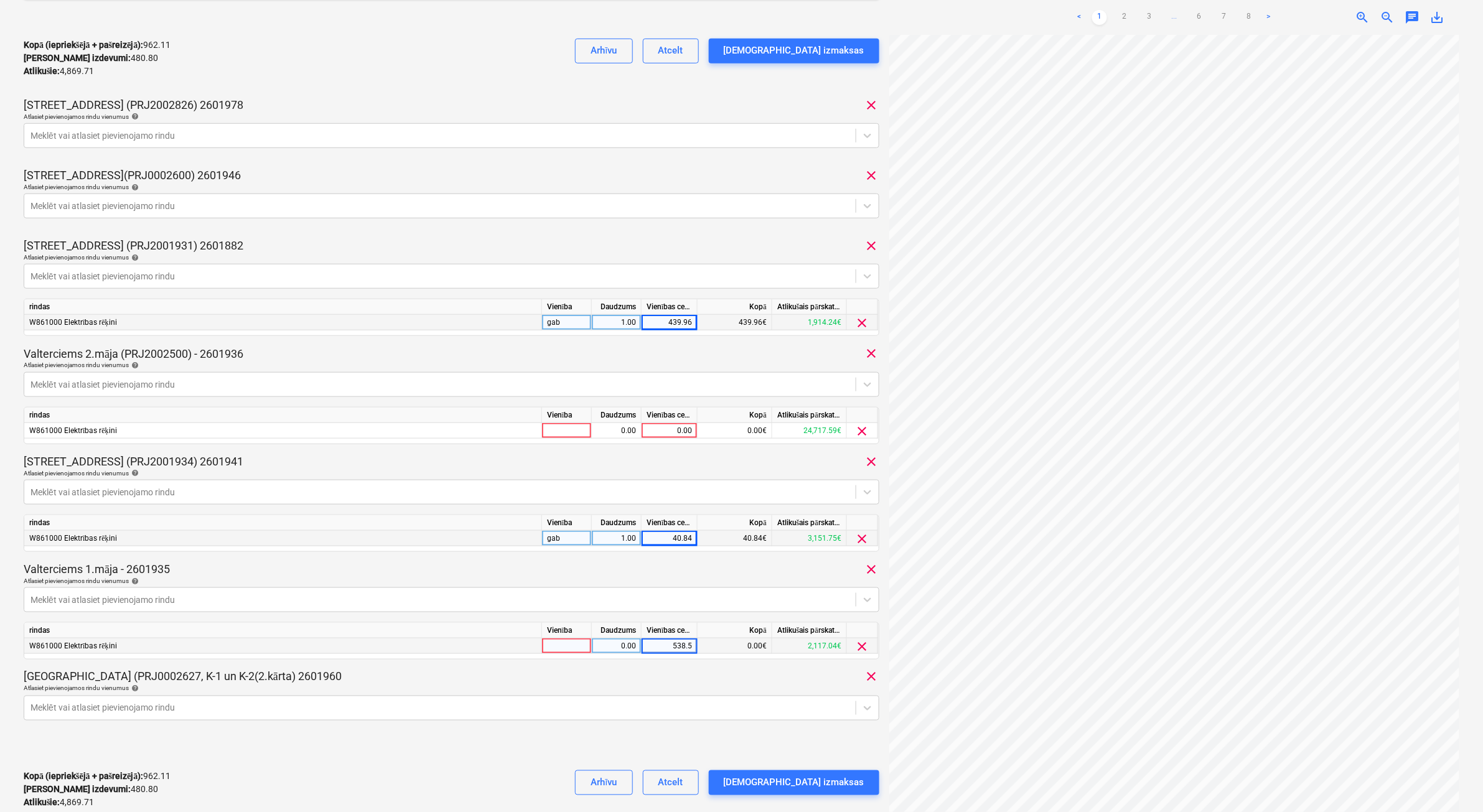
type input "538.58"
click at [660, 424] on div "0.00" at bounding box center [669, 431] width 45 height 15
type input "457.45"
click at [685, 352] on div "Valterciems 2.māja (PRJ2002500) - 2601936 clear" at bounding box center [451, 353] width 856 height 15
click at [804, 41] on button "Apstipriniet izmaksas" at bounding box center [794, 50] width 170 height 25
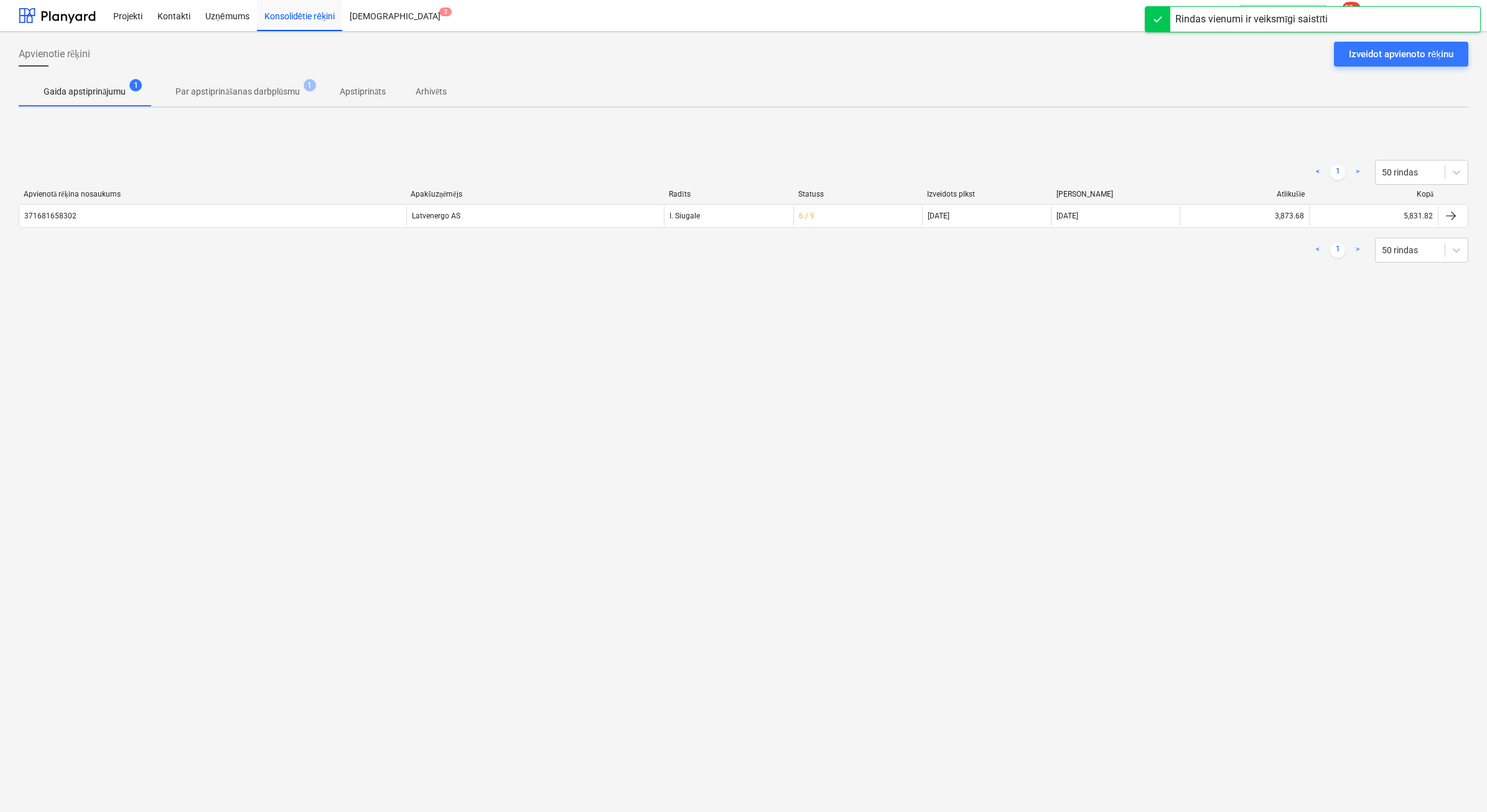
click at [68, 91] on p "Gaida apstiprinājumu" at bounding box center [84, 92] width 82 height 13
click at [75, 18] on div at bounding box center [57, 15] width 77 height 31
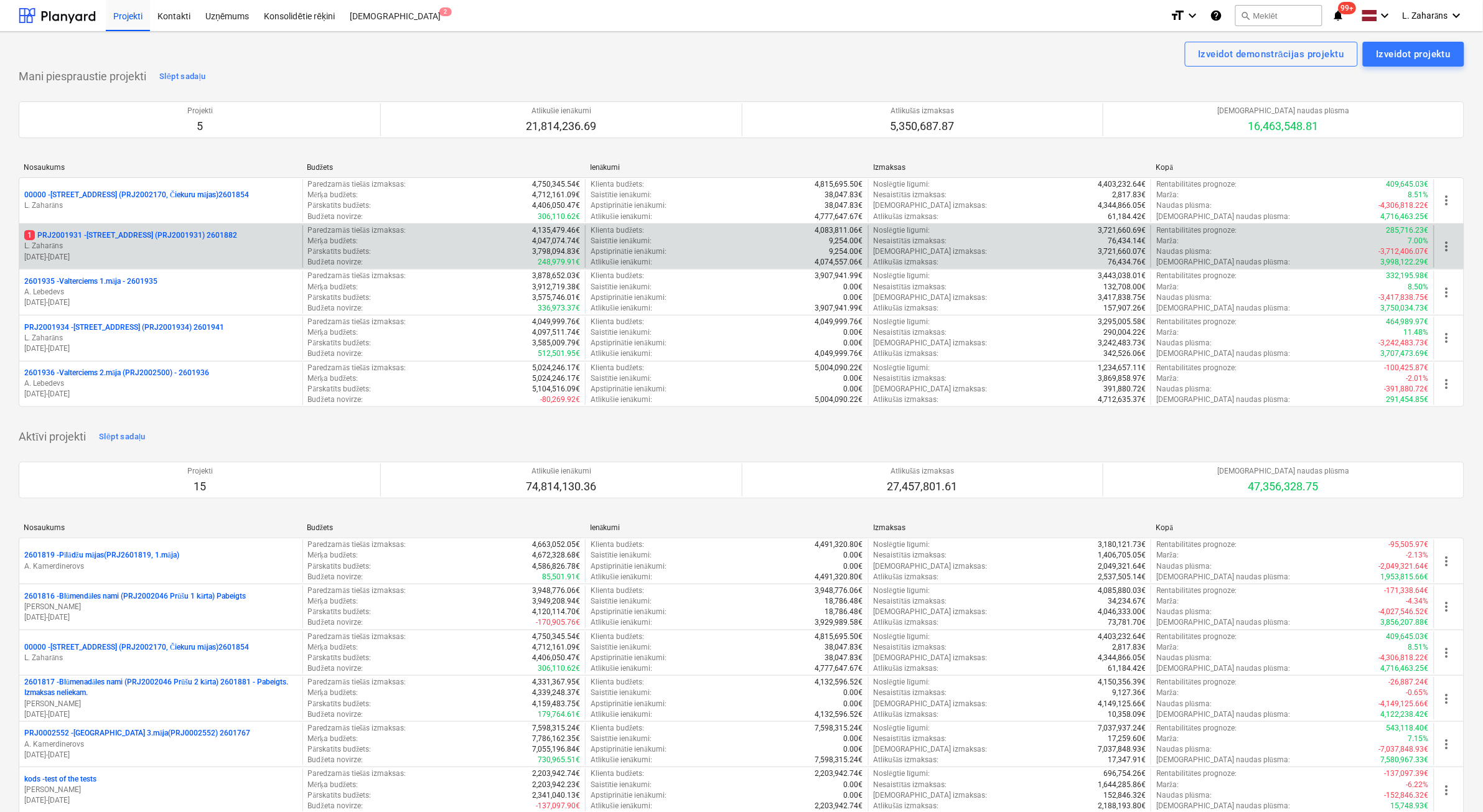
click at [87, 238] on p "1 PRJ2001931 - Mazā Robežu iela 2 (PRJ2001931) 2601882" at bounding box center [131, 235] width 213 height 11
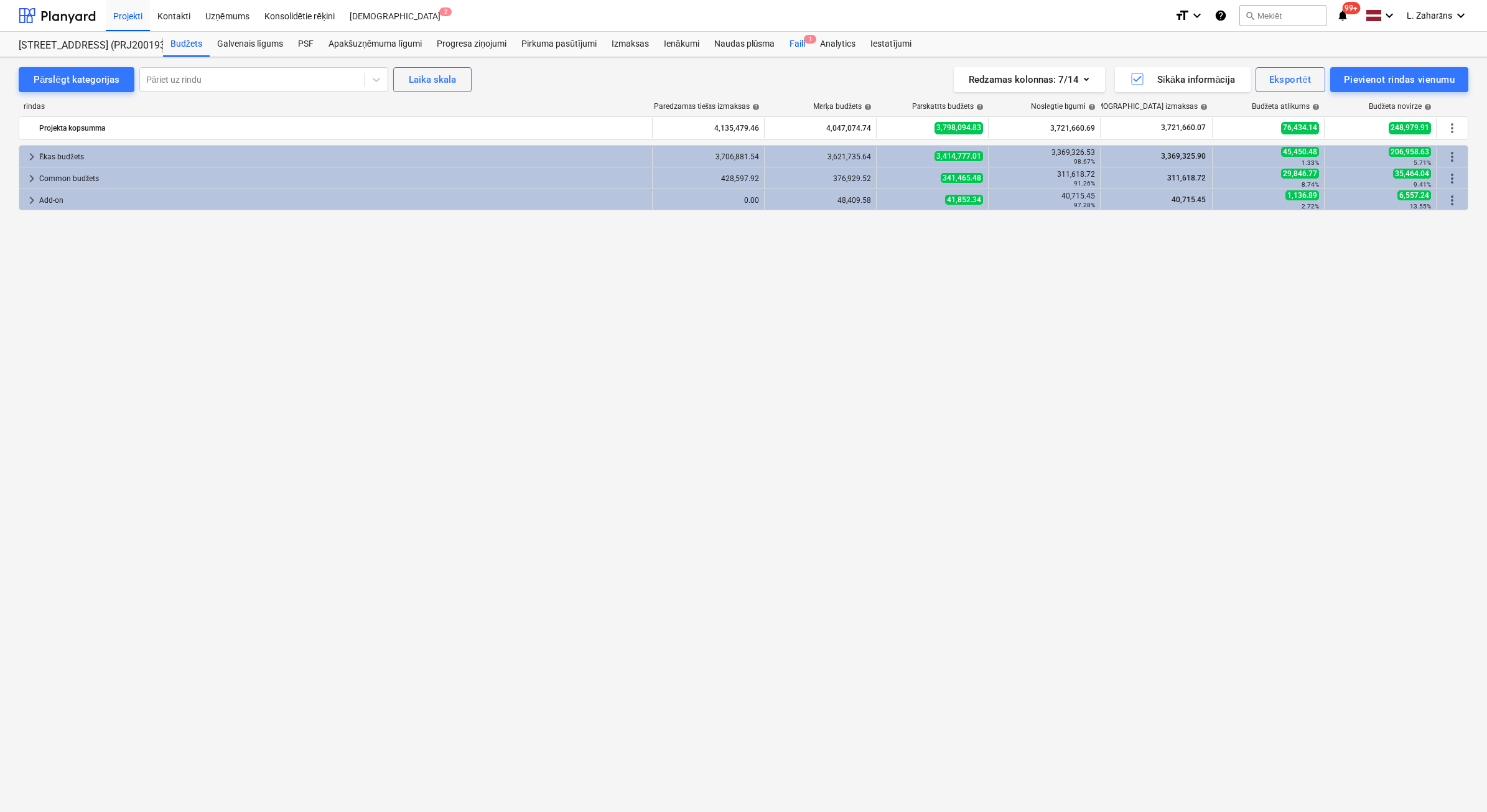
click at [797, 40] on div "Faili 1" at bounding box center [797, 44] width 31 height 25
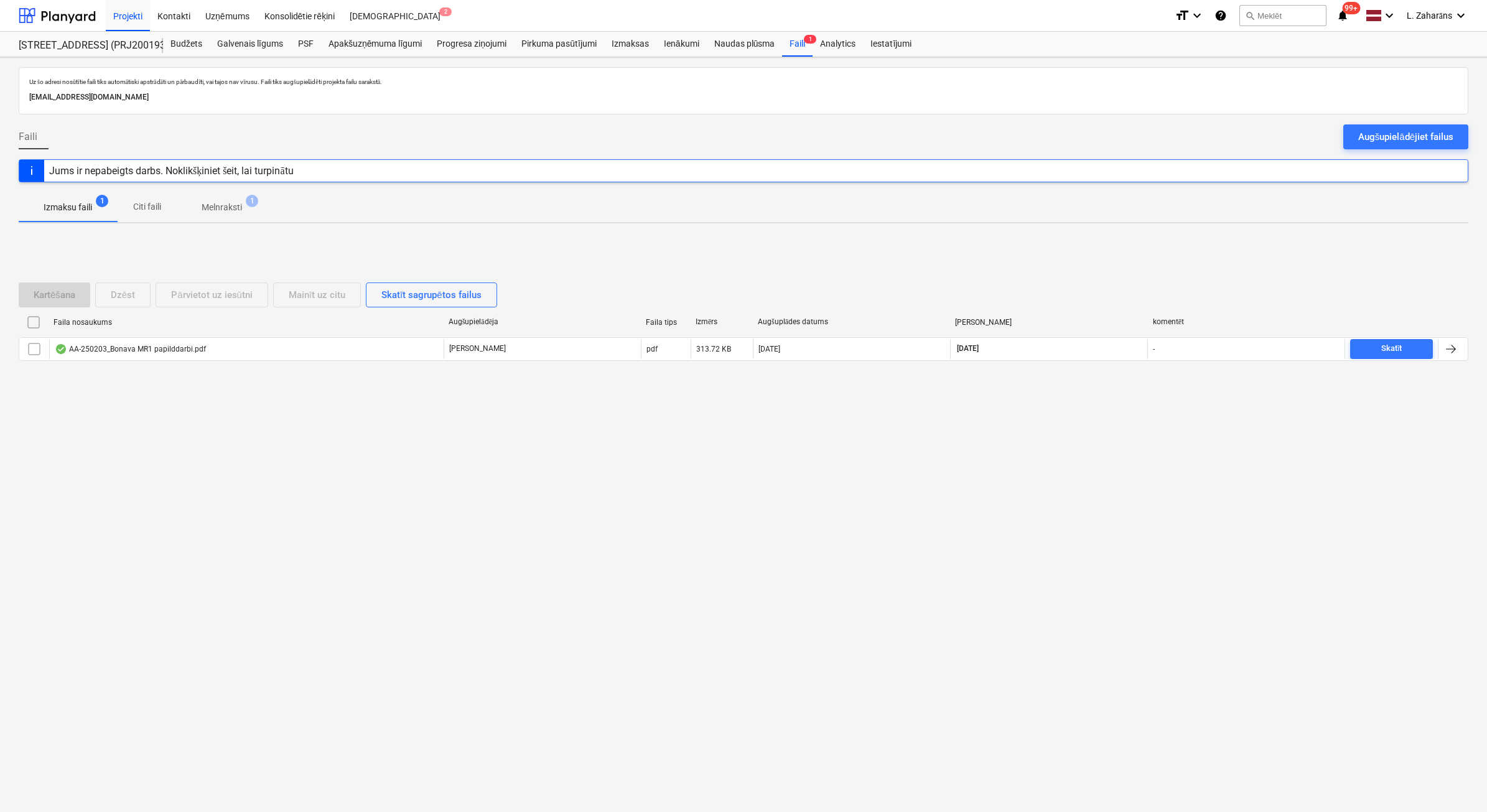
click at [218, 207] on p "Melnraksti" at bounding box center [221, 207] width 40 height 13
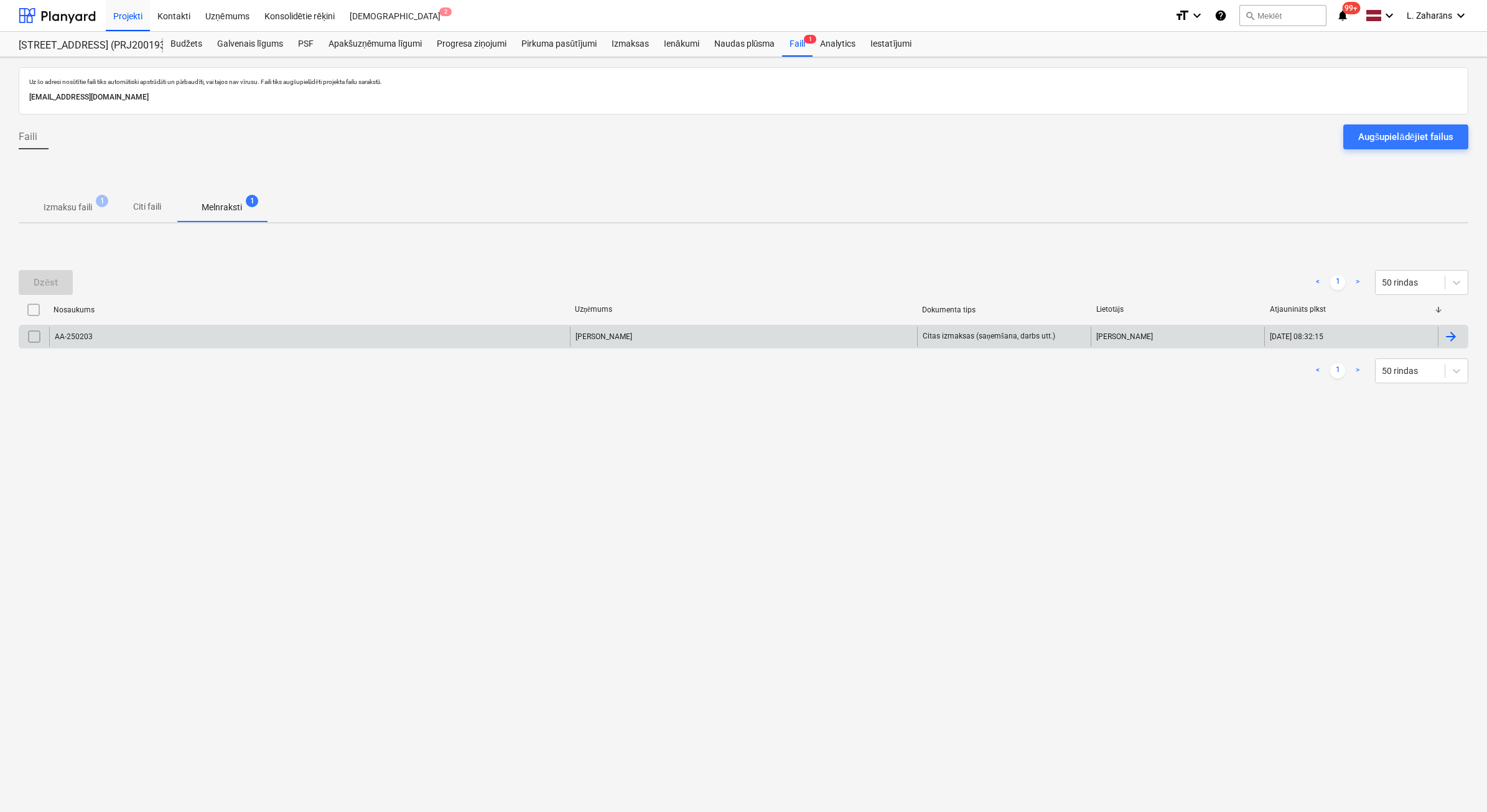
click at [244, 341] on div "AA-250203" at bounding box center [309, 336] width 521 height 20
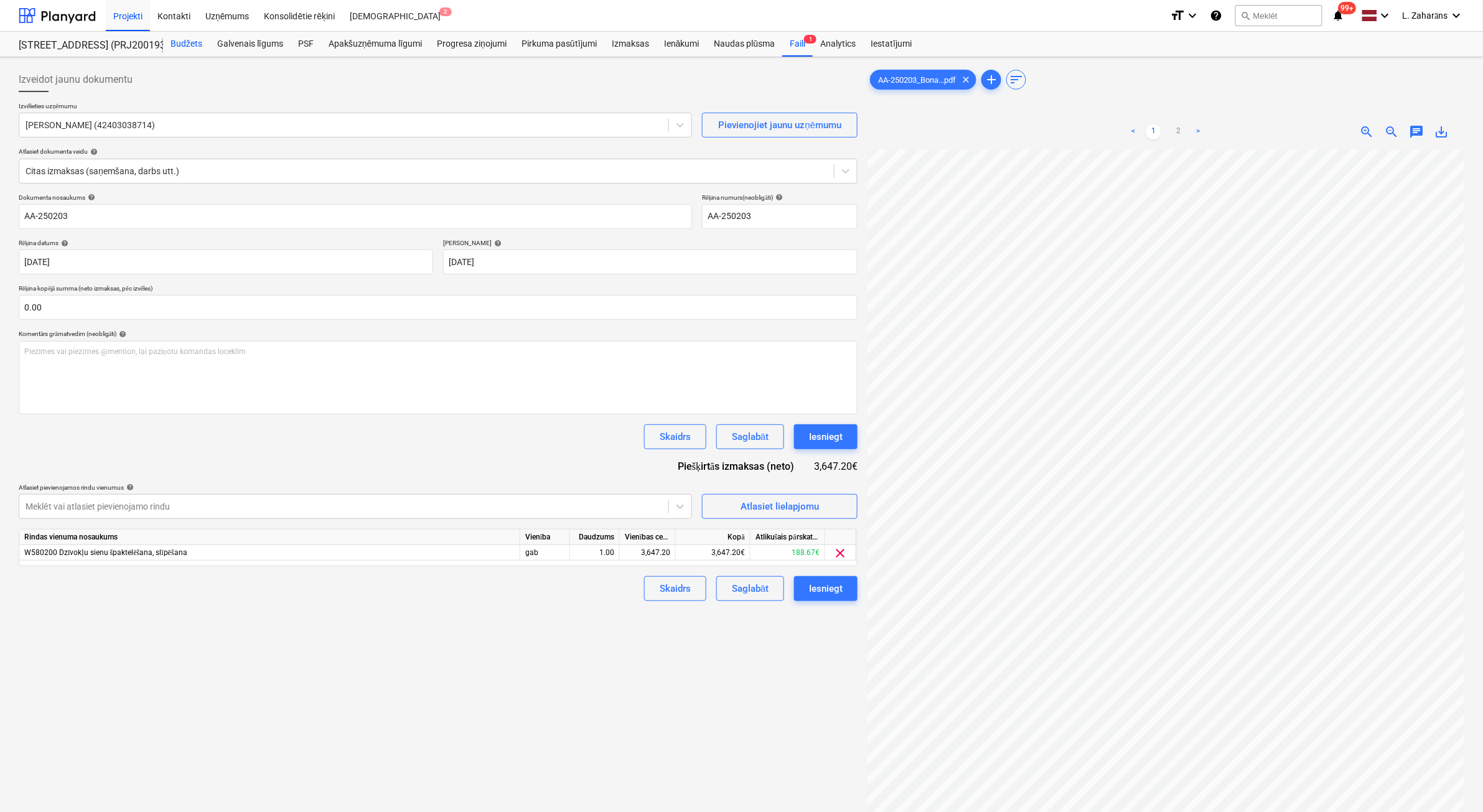
click at [185, 45] on div "Budžets" at bounding box center [186, 44] width 47 height 25
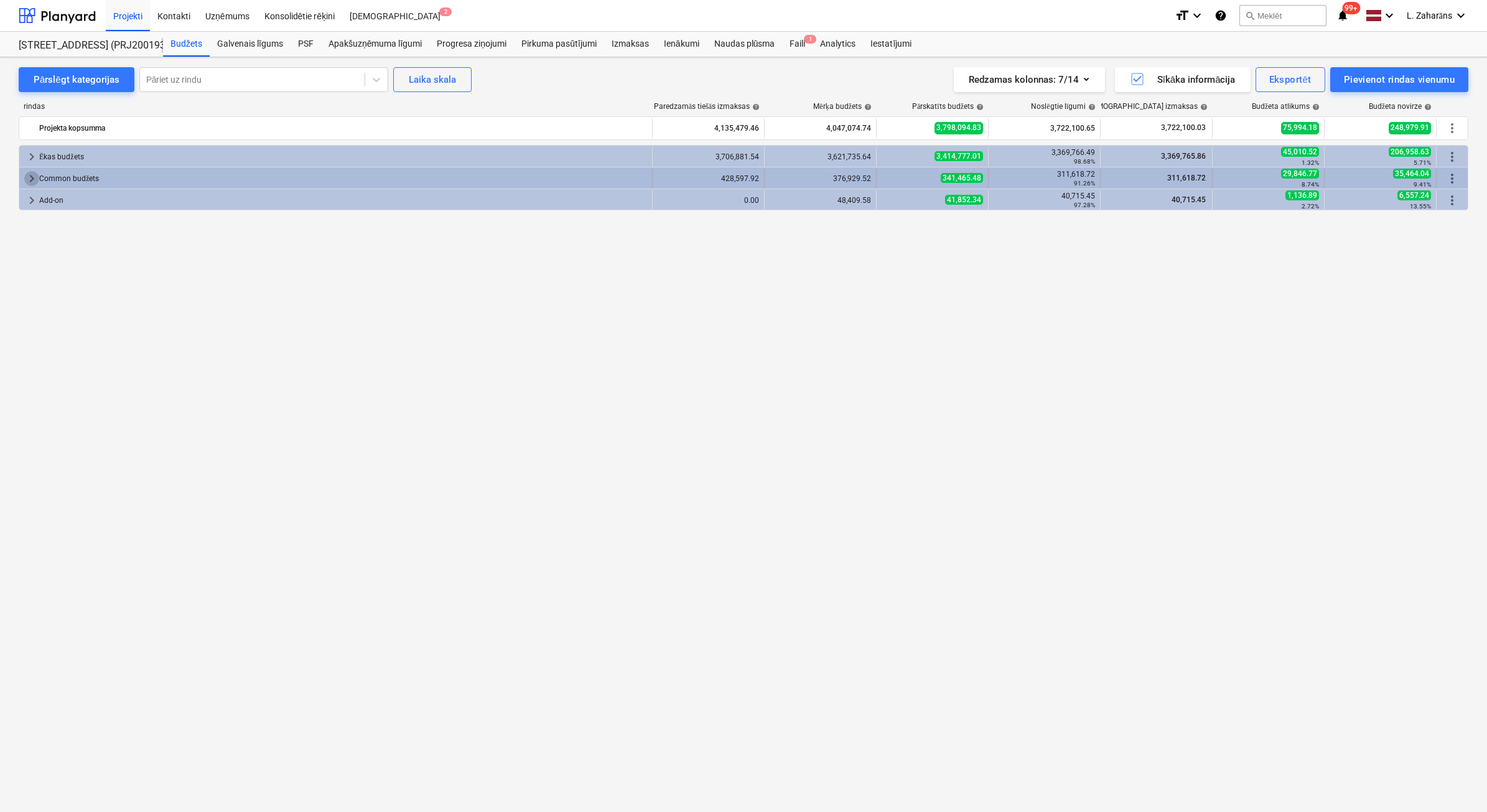
click at [33, 177] on span "keyboard_arrow_right" at bounding box center [31, 178] width 15 height 15
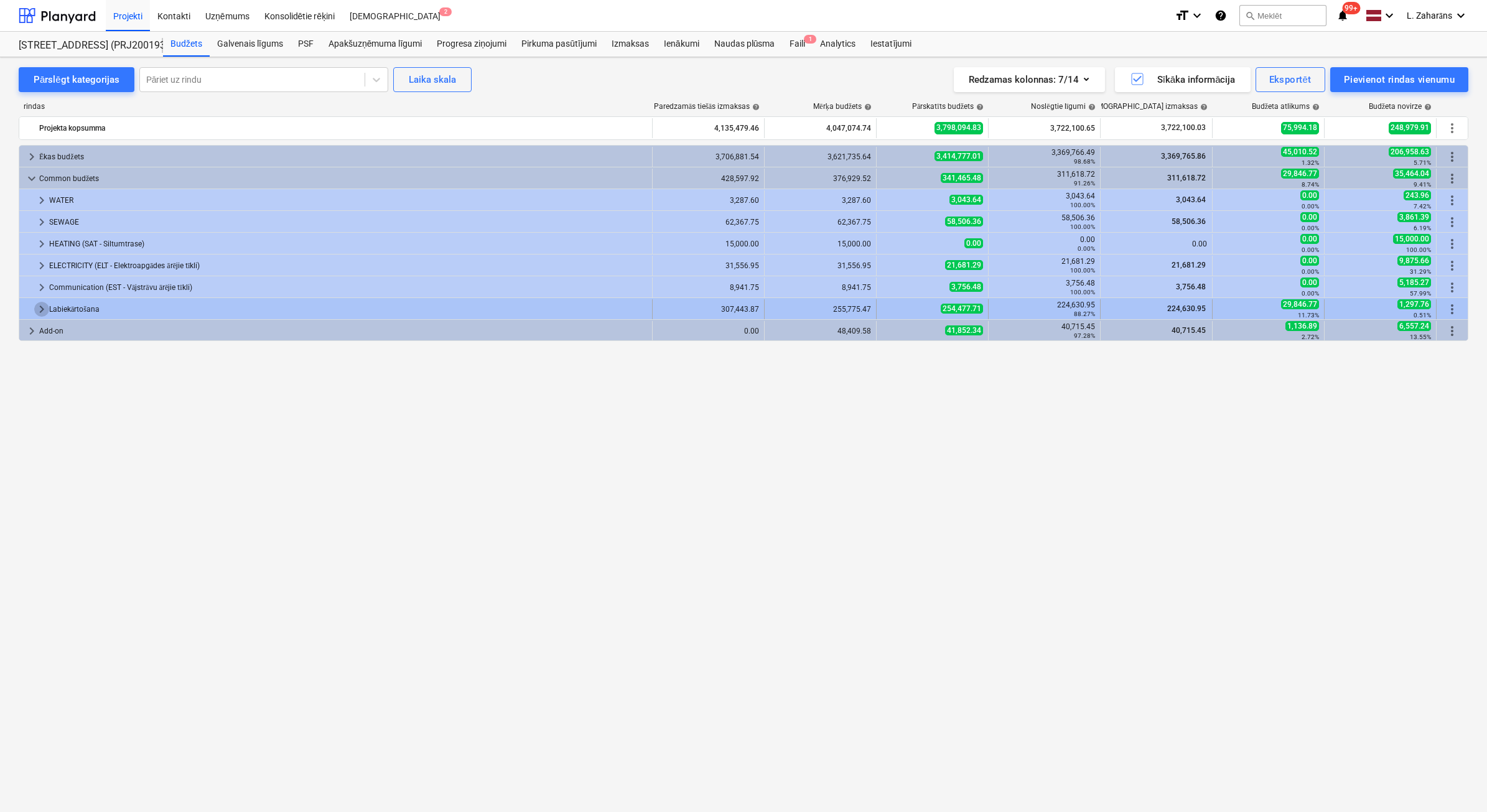
click at [38, 306] on span "keyboard_arrow_right" at bounding box center [41, 309] width 15 height 15
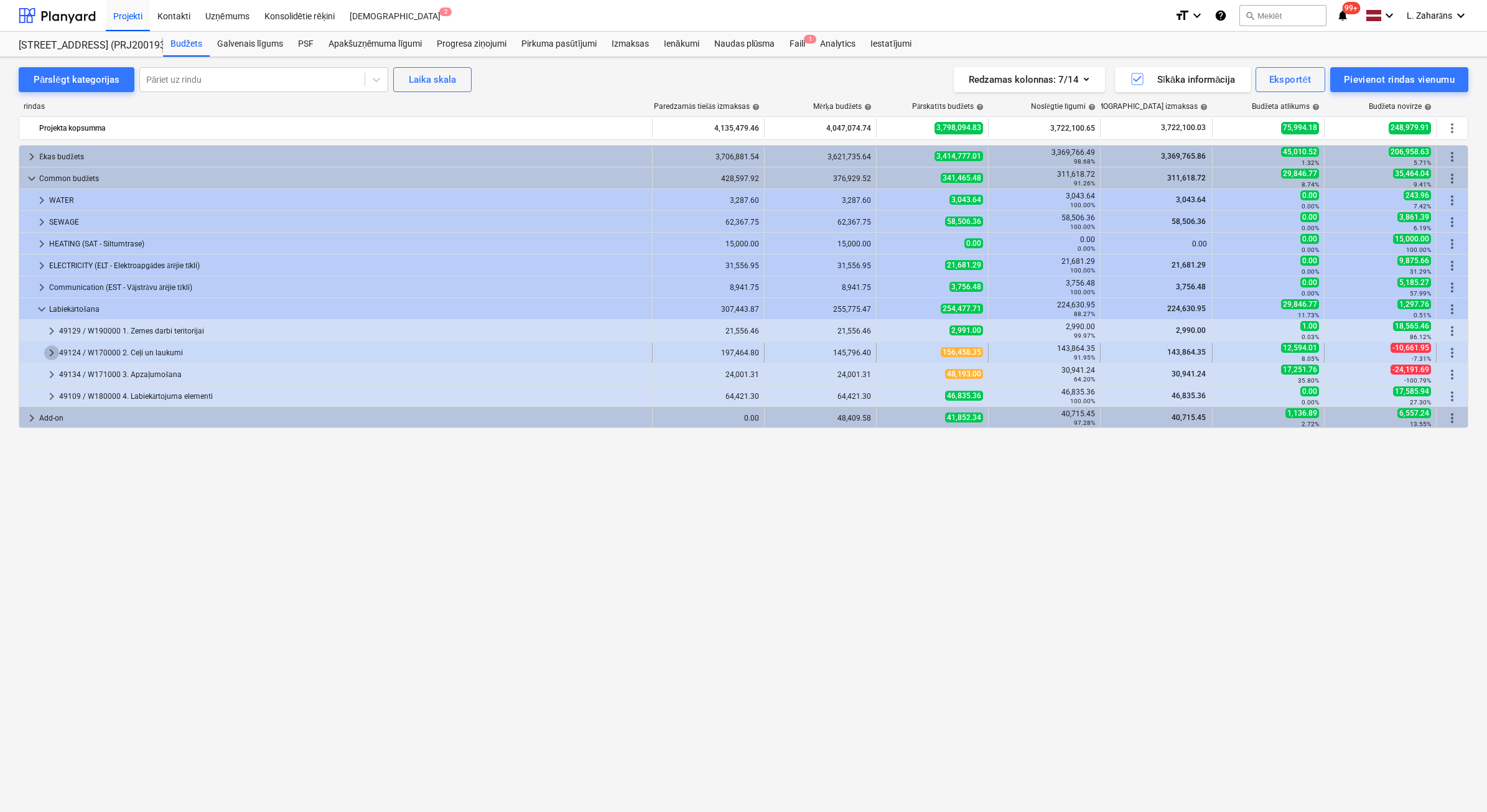
click at [52, 349] on span "keyboard_arrow_right" at bounding box center [51, 352] width 15 height 15
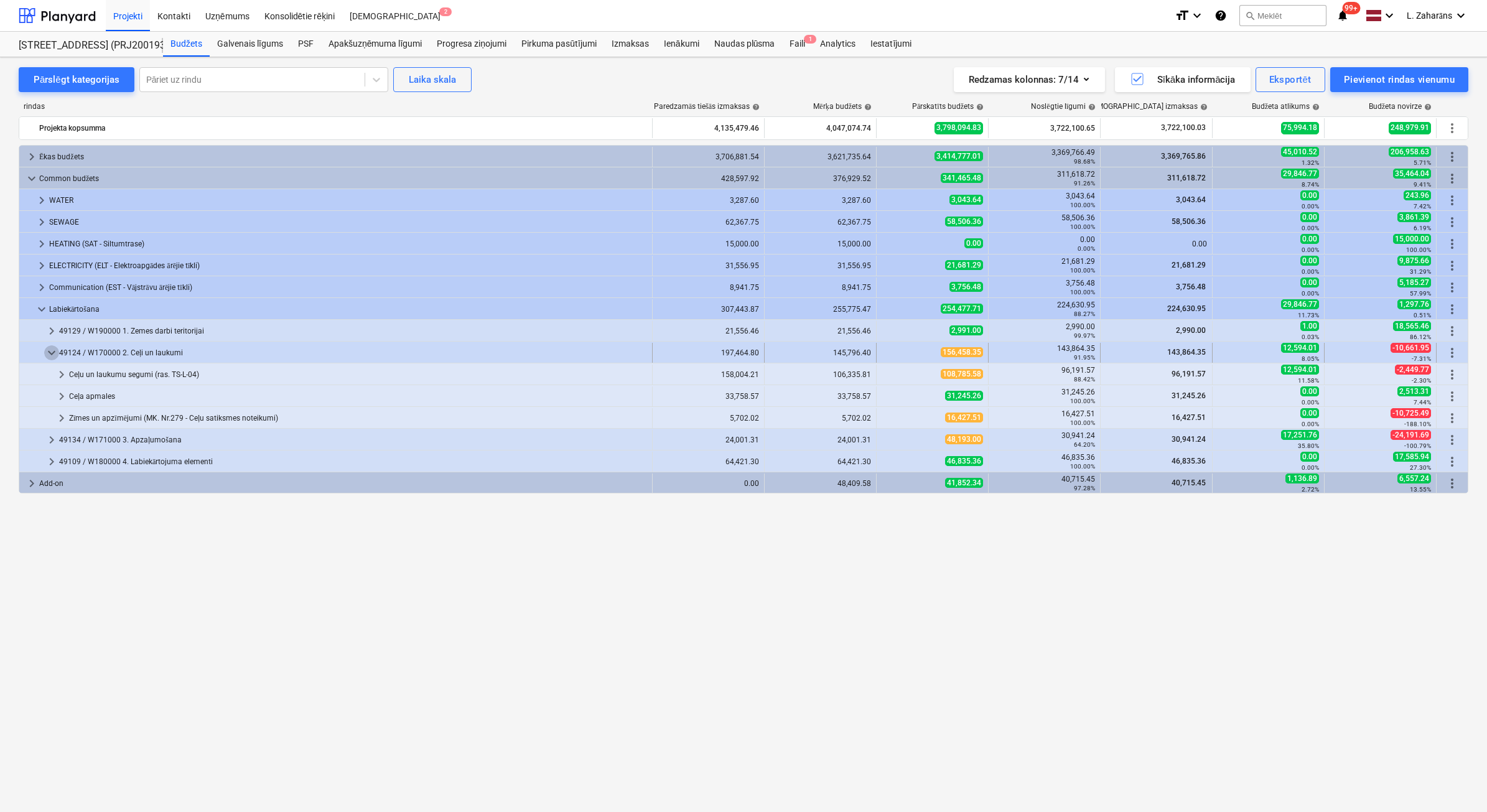
click at [47, 349] on span "keyboard_arrow_down" at bounding box center [51, 352] width 15 height 15
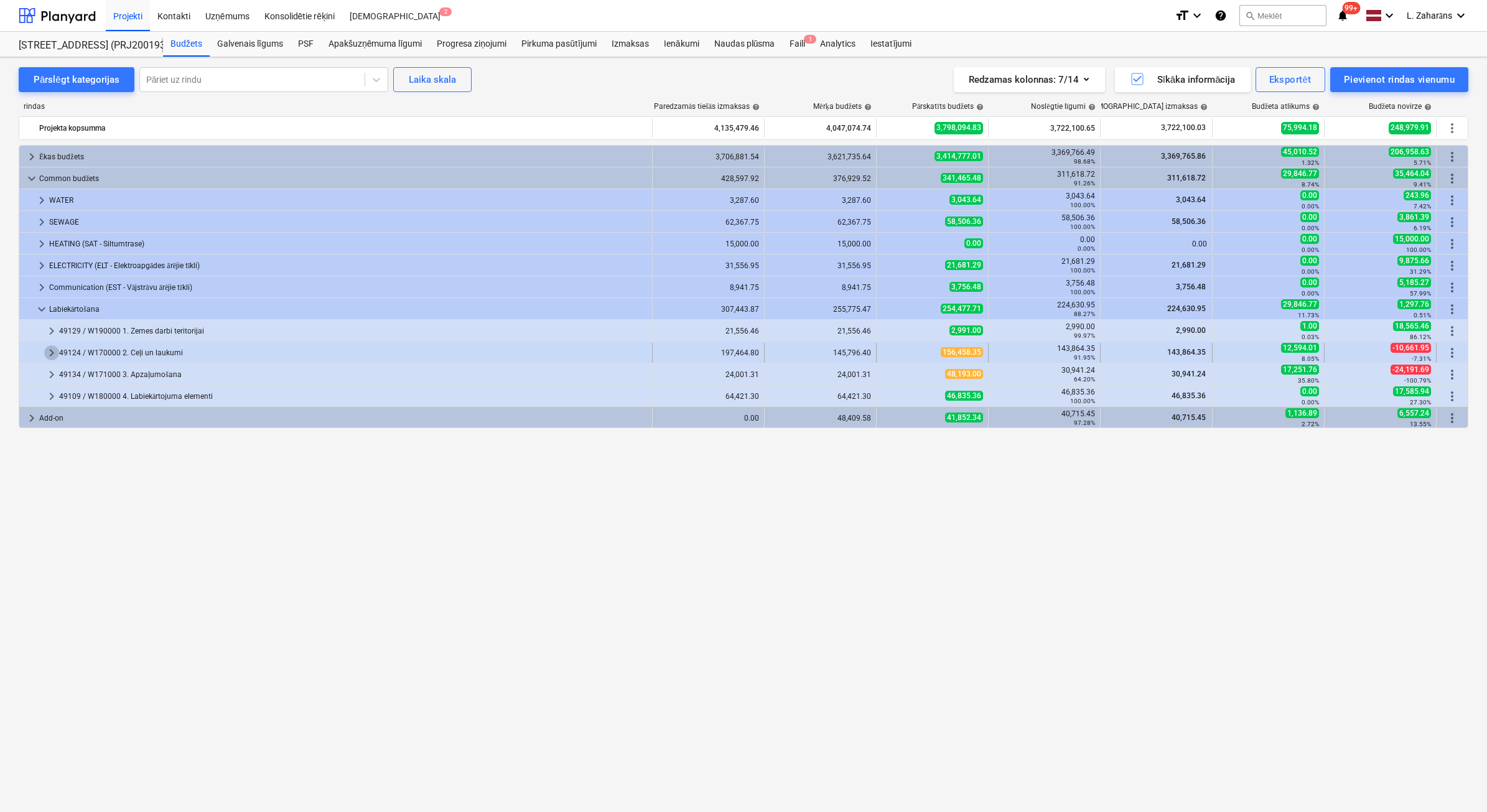
click at [51, 355] on span "keyboard_arrow_right" at bounding box center [51, 352] width 15 height 15
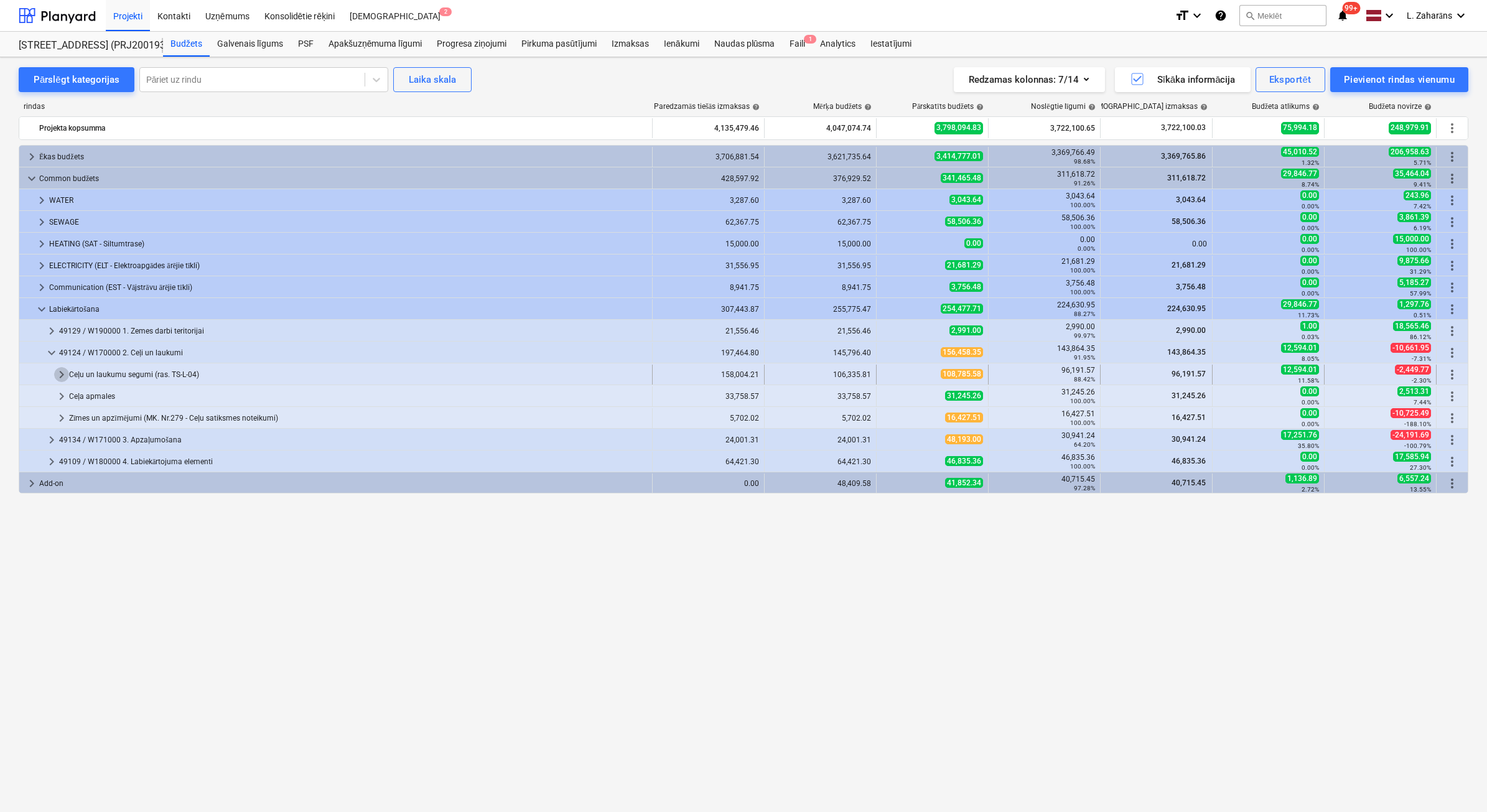
click at [57, 374] on span "keyboard_arrow_right" at bounding box center [61, 374] width 15 height 15
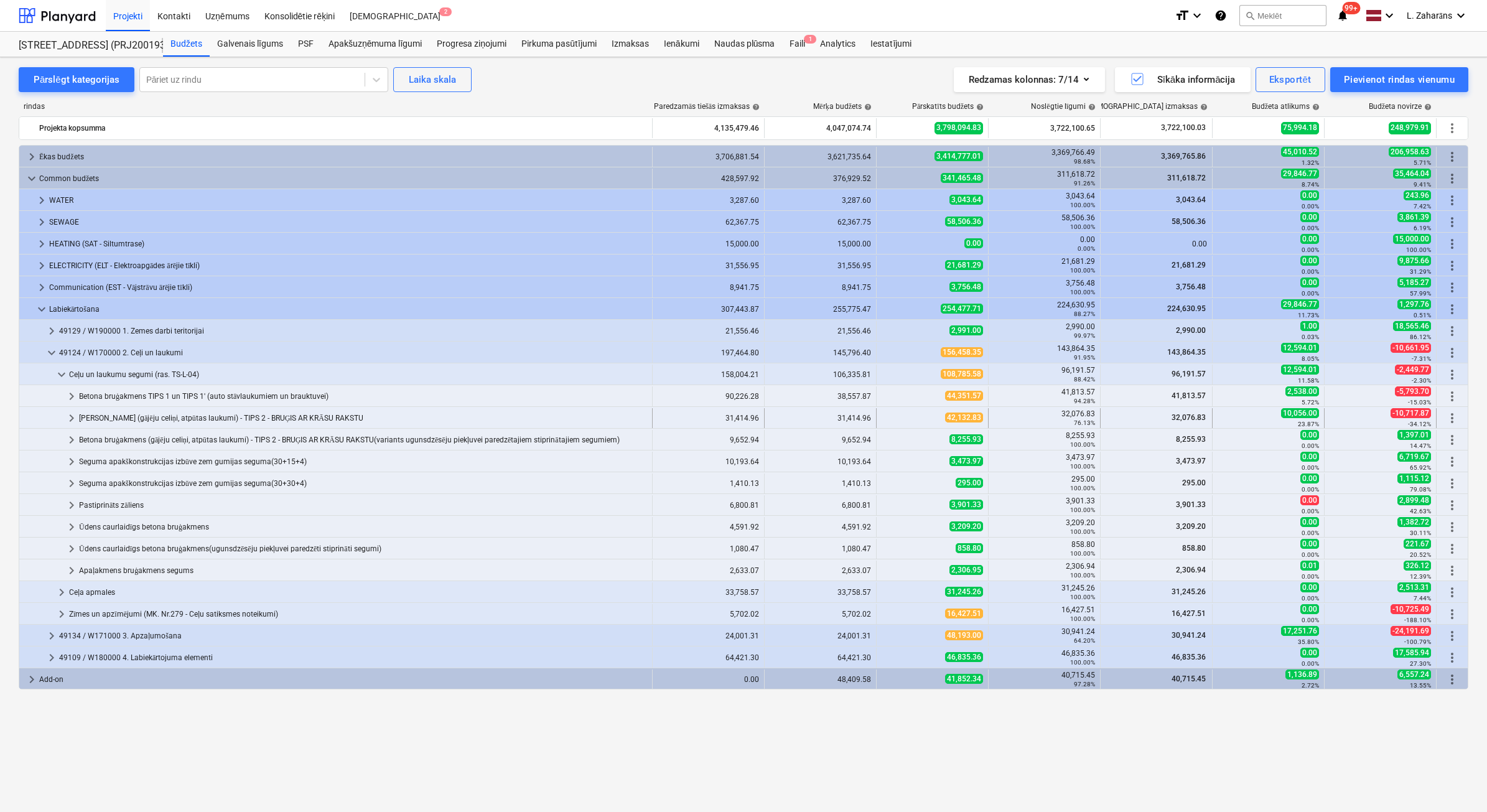
click at [73, 418] on span "keyboard_arrow_right" at bounding box center [71, 418] width 15 height 15
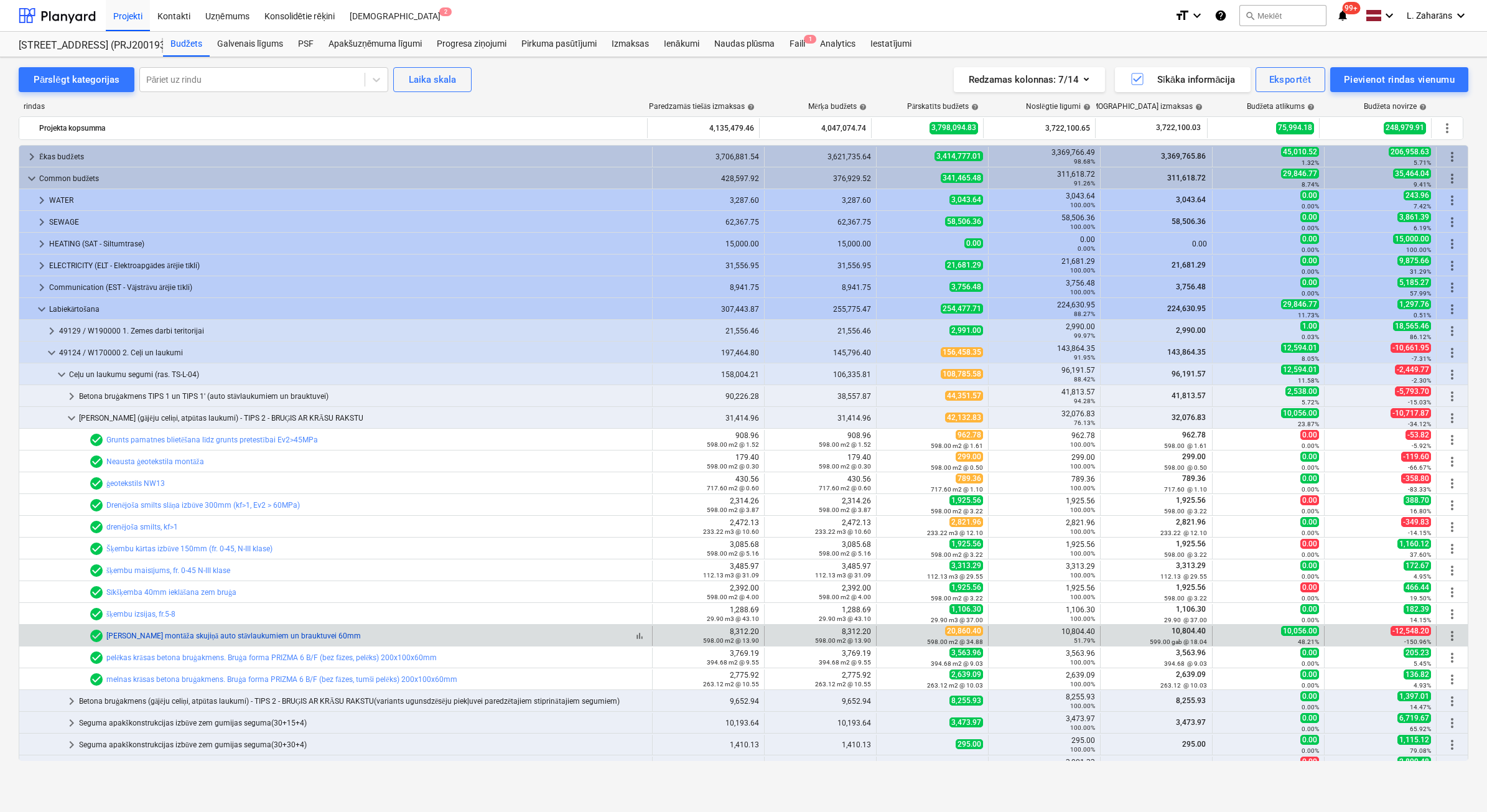
drag, startPoint x: 396, startPoint y: 635, endPoint x: 108, endPoint y: 636, distance: 288.0
click at [108, 515] on div "bar_chart check_circle Betona bruģakmeņa montāža skujiņā auto stāvlaukumiem un …" at bounding box center [367, 635] width 558 height 15
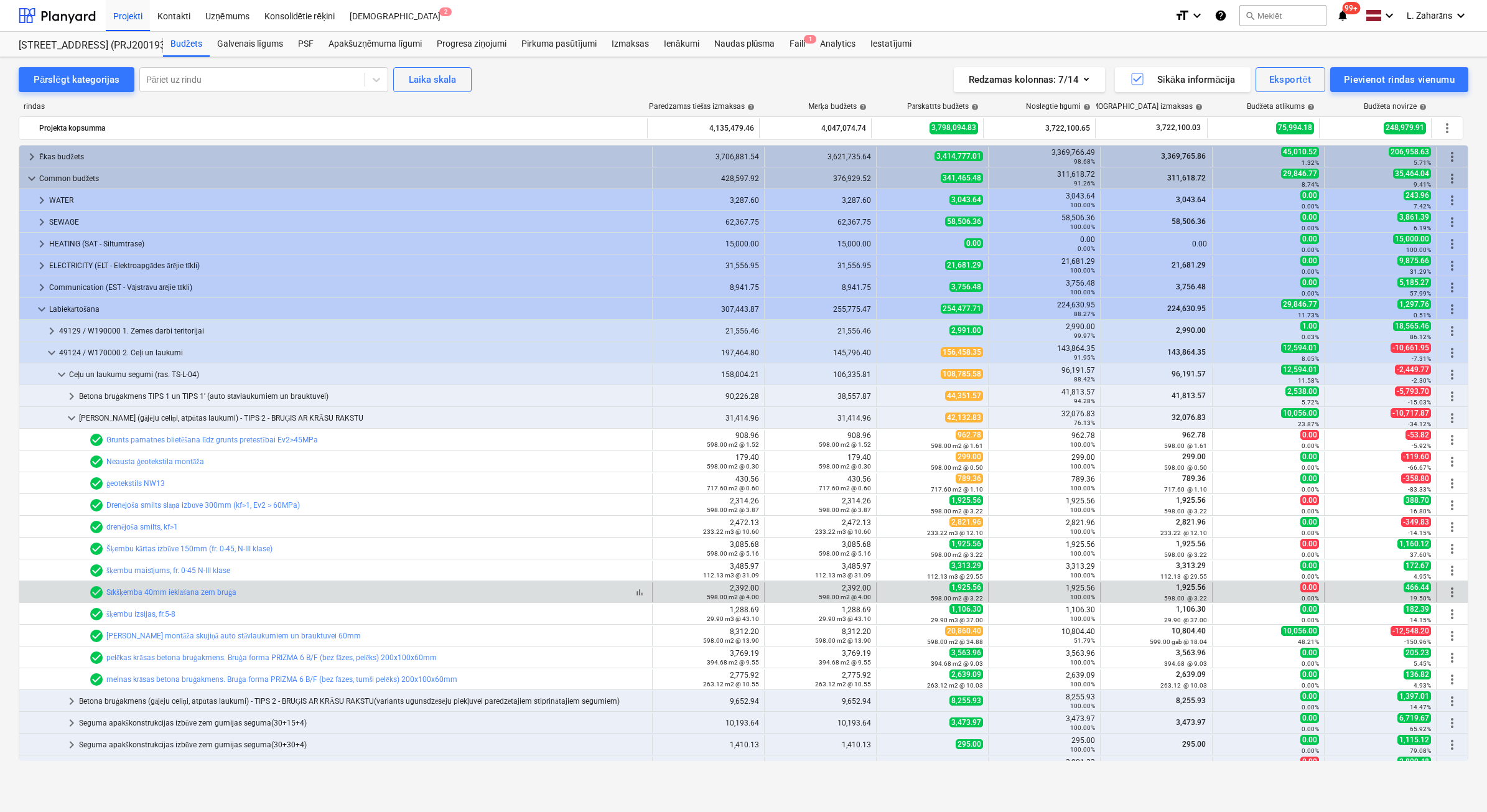
copy link "Betona bruģakmeņa montāža skujiņā auto stāvlaukumiem un brauktuvei 60mm"
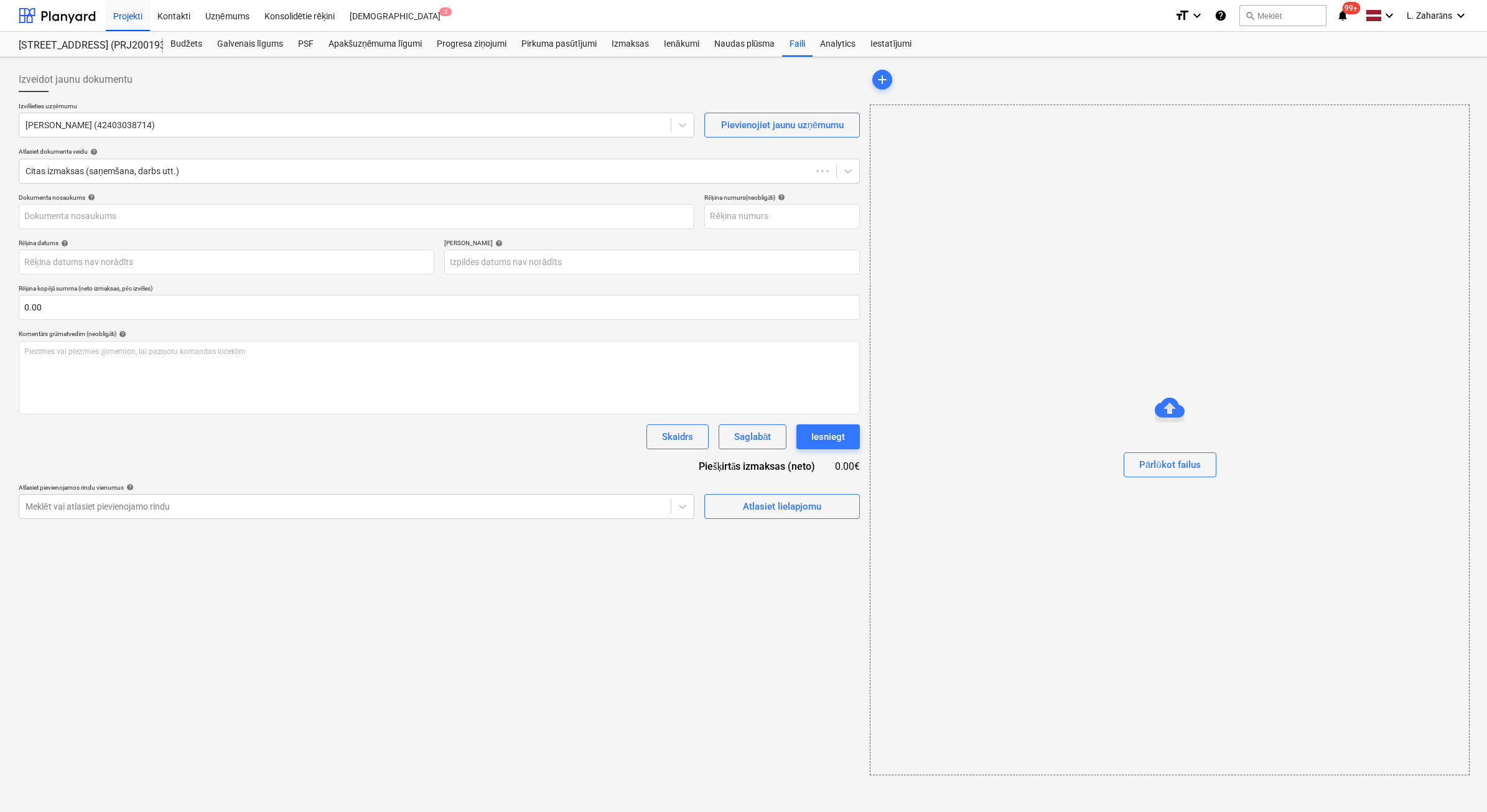
type input "AA-250203"
type input "[DATE]"
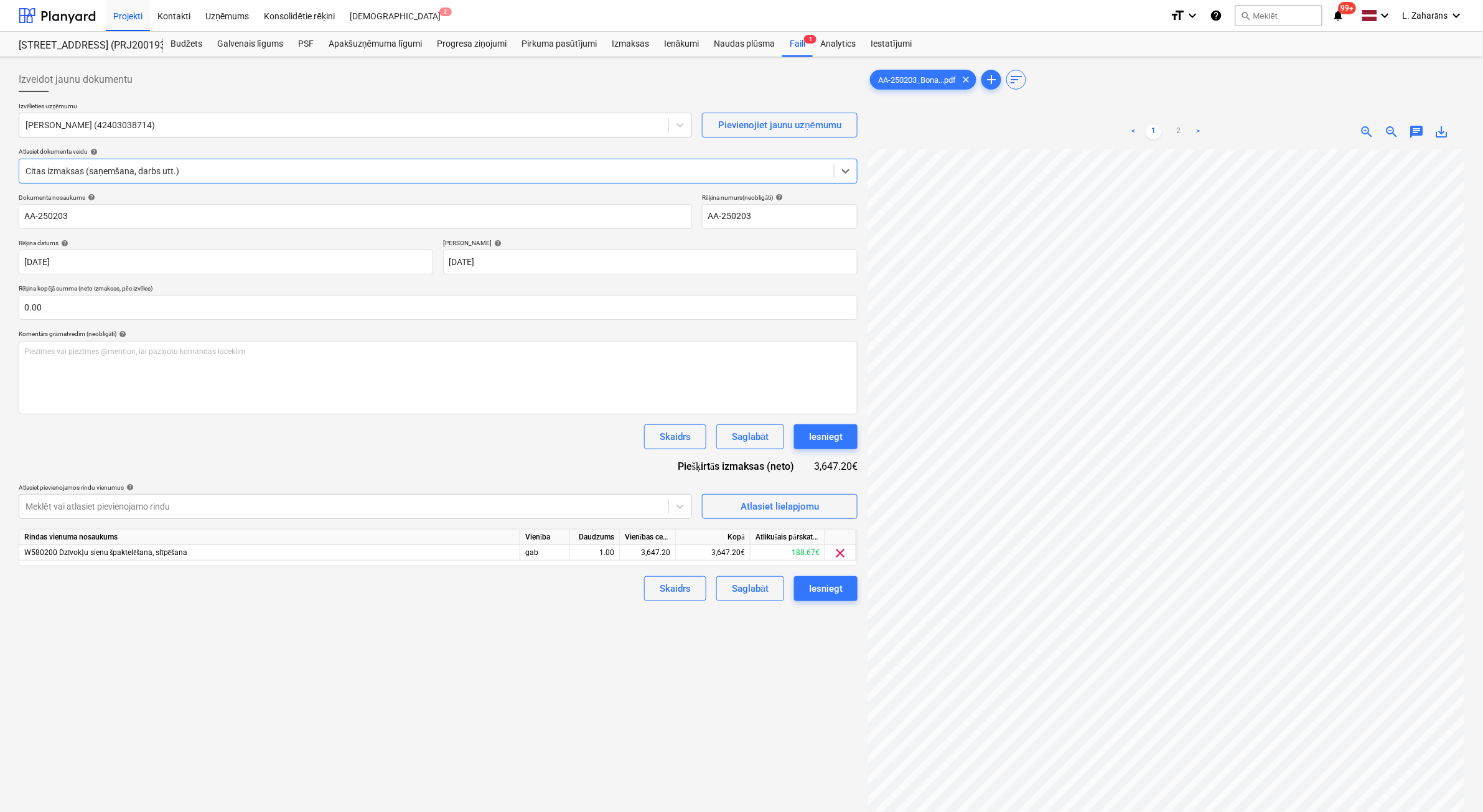
click at [199, 171] on div at bounding box center [426, 171] width 802 height 13
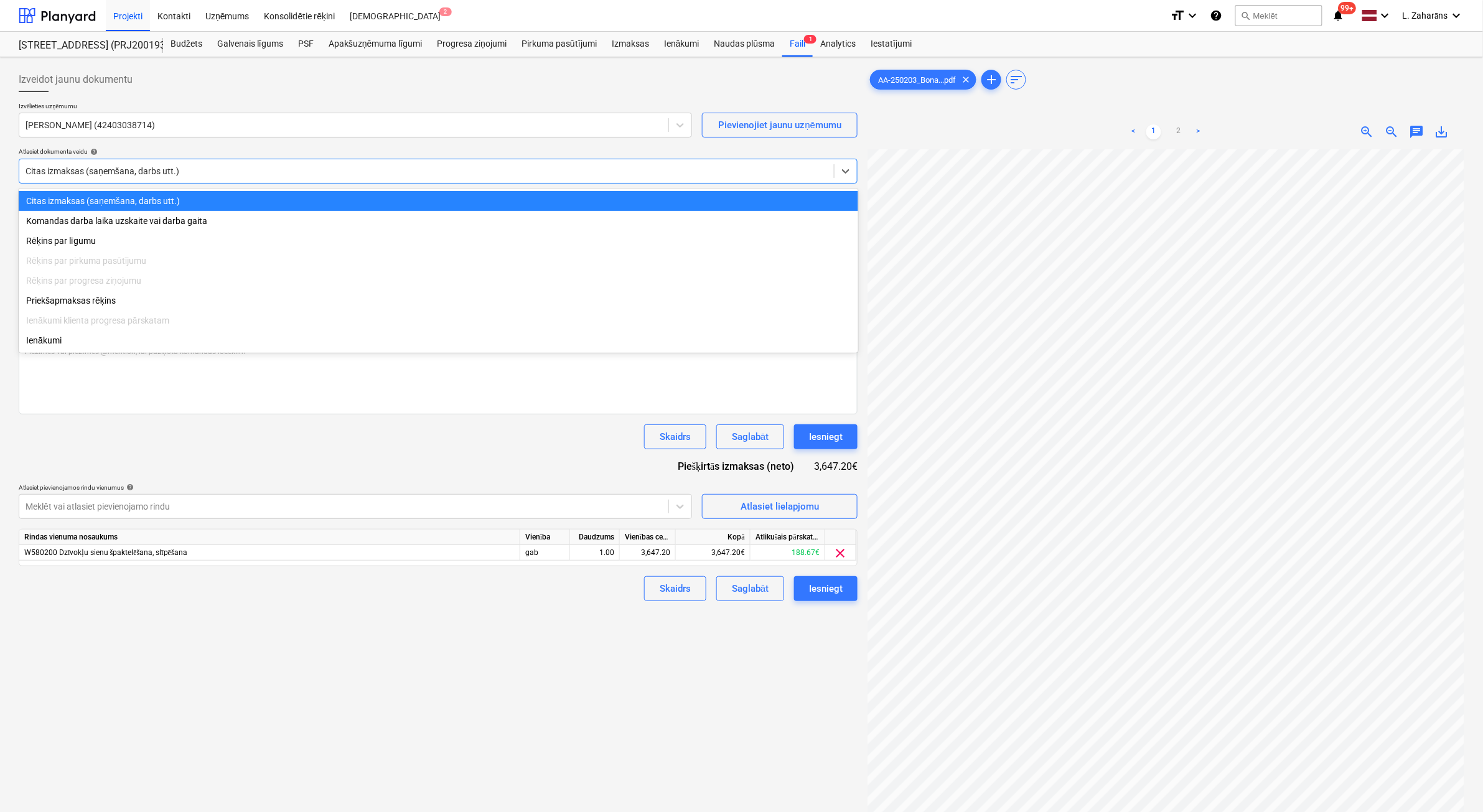
click at [193, 202] on div "Citas izmaksas (saņemšana, darbs utt.)" at bounding box center [438, 200] width 840 height 20
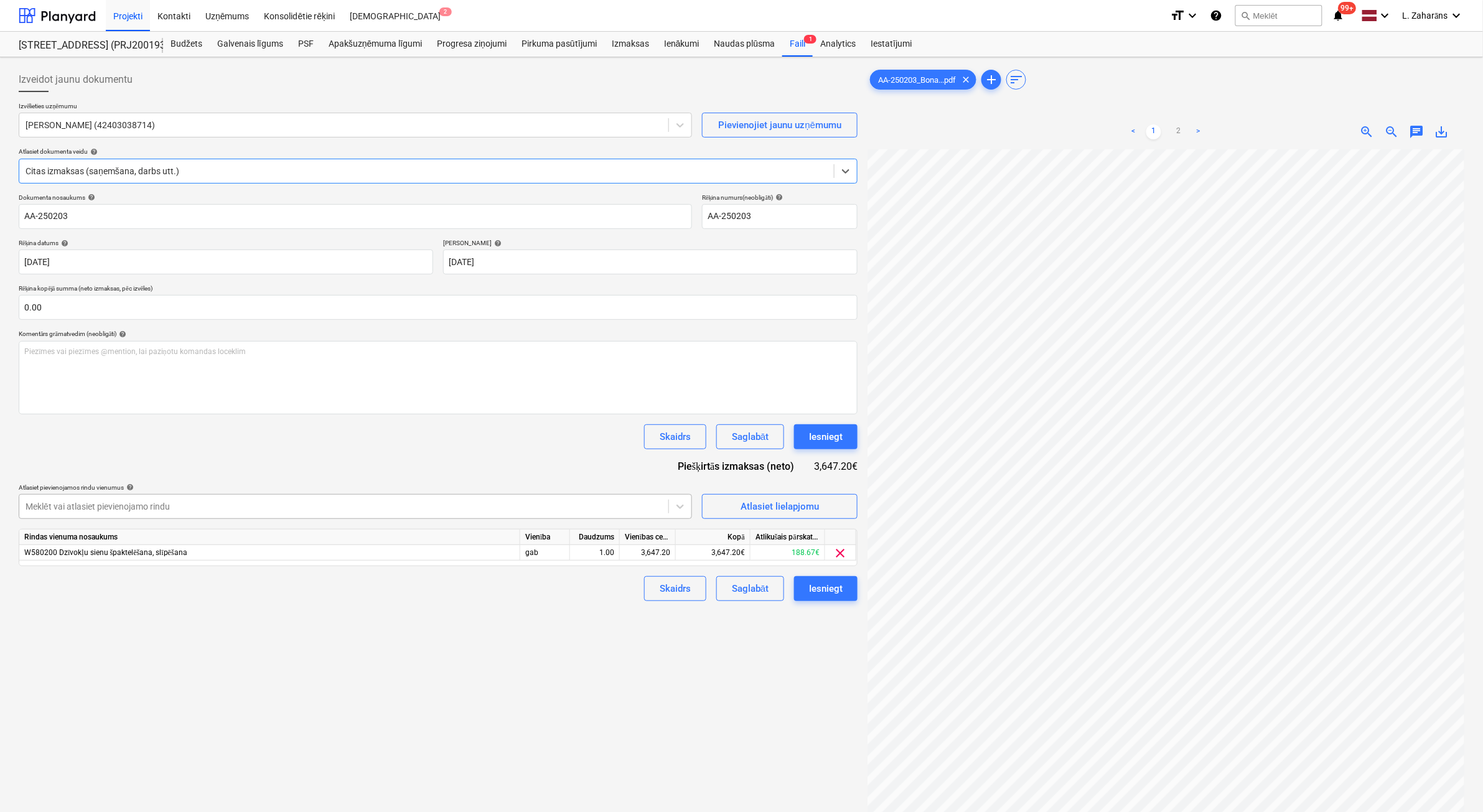
click at [429, 503] on div at bounding box center [344, 506] width 637 height 13
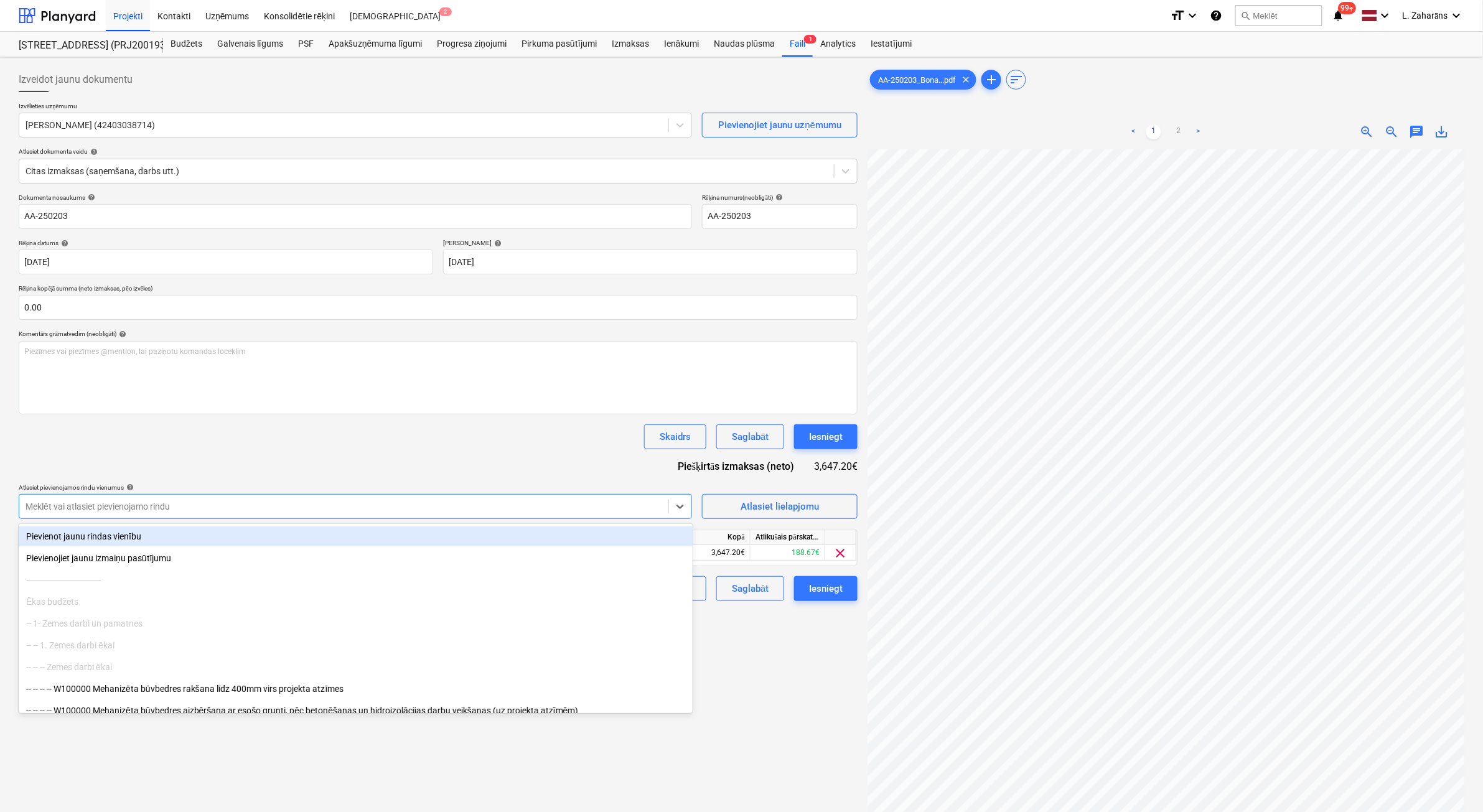
paste input "Betona bruģakmeņa montāža skujiņā auto stāvlaukumiem un brauktuvei 60mm"
type input "Betona bruģakmeņa montāža skujiņā auto stāvlaukumiem un brauktuvei 60mm"
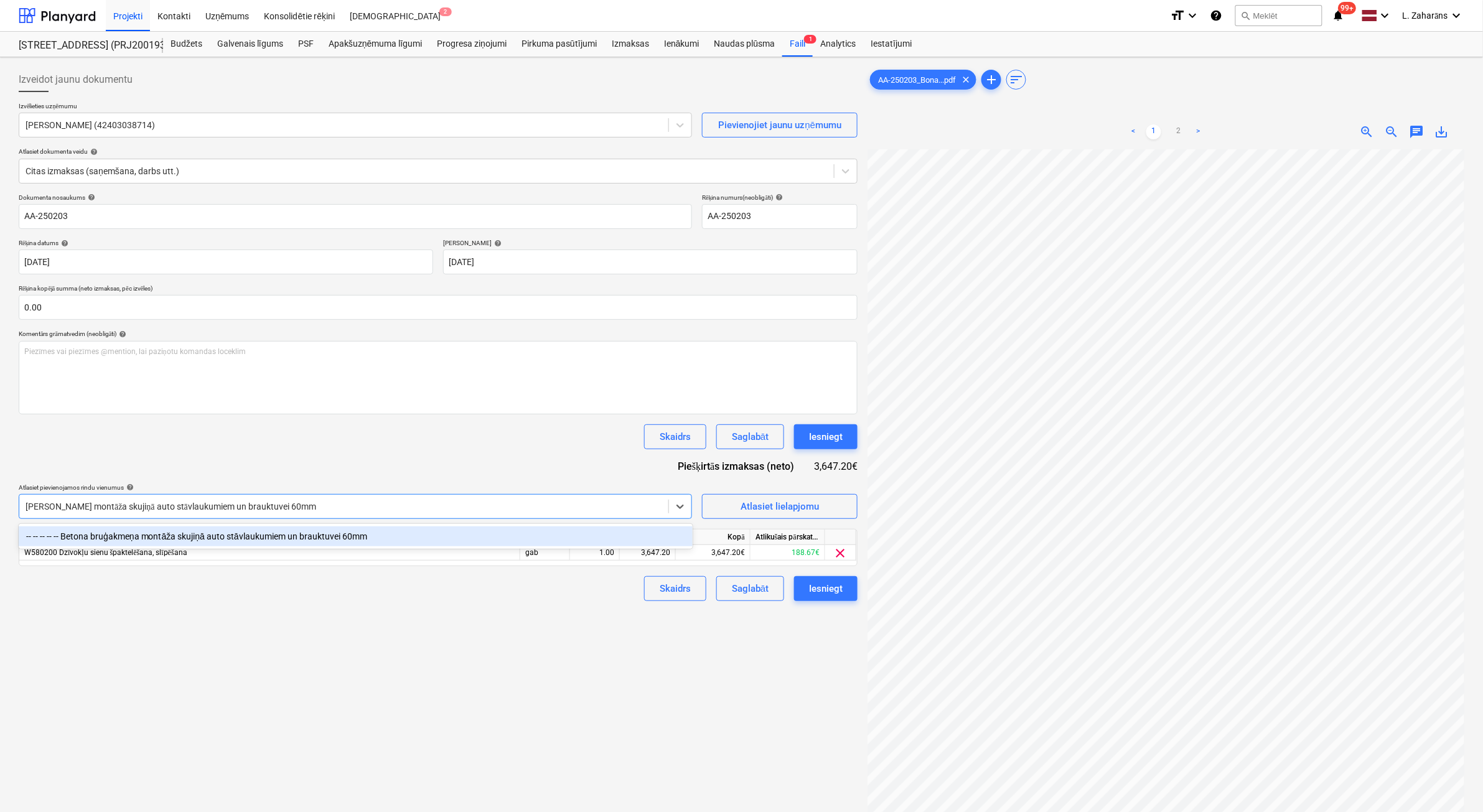
click at [437, 536] on div "-- -- -- -- -- Betona bruģakmeņa montāža skujiņā auto stāvlaukumiem un brauktuv…" at bounding box center [355, 536] width 674 height 20
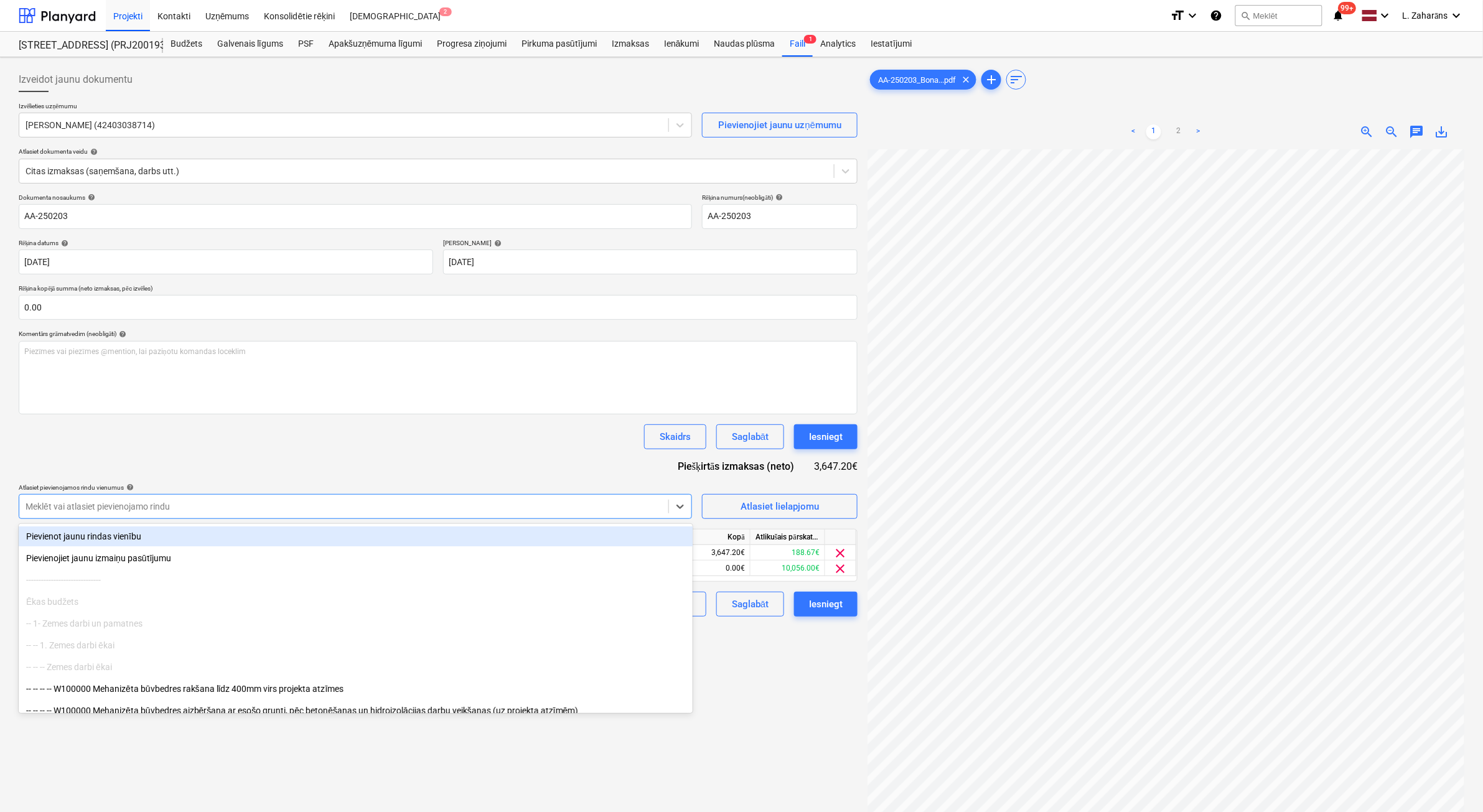
click at [574, 430] on div "Skaidrs Saglabāt Iesniegt" at bounding box center [438, 436] width 839 height 25
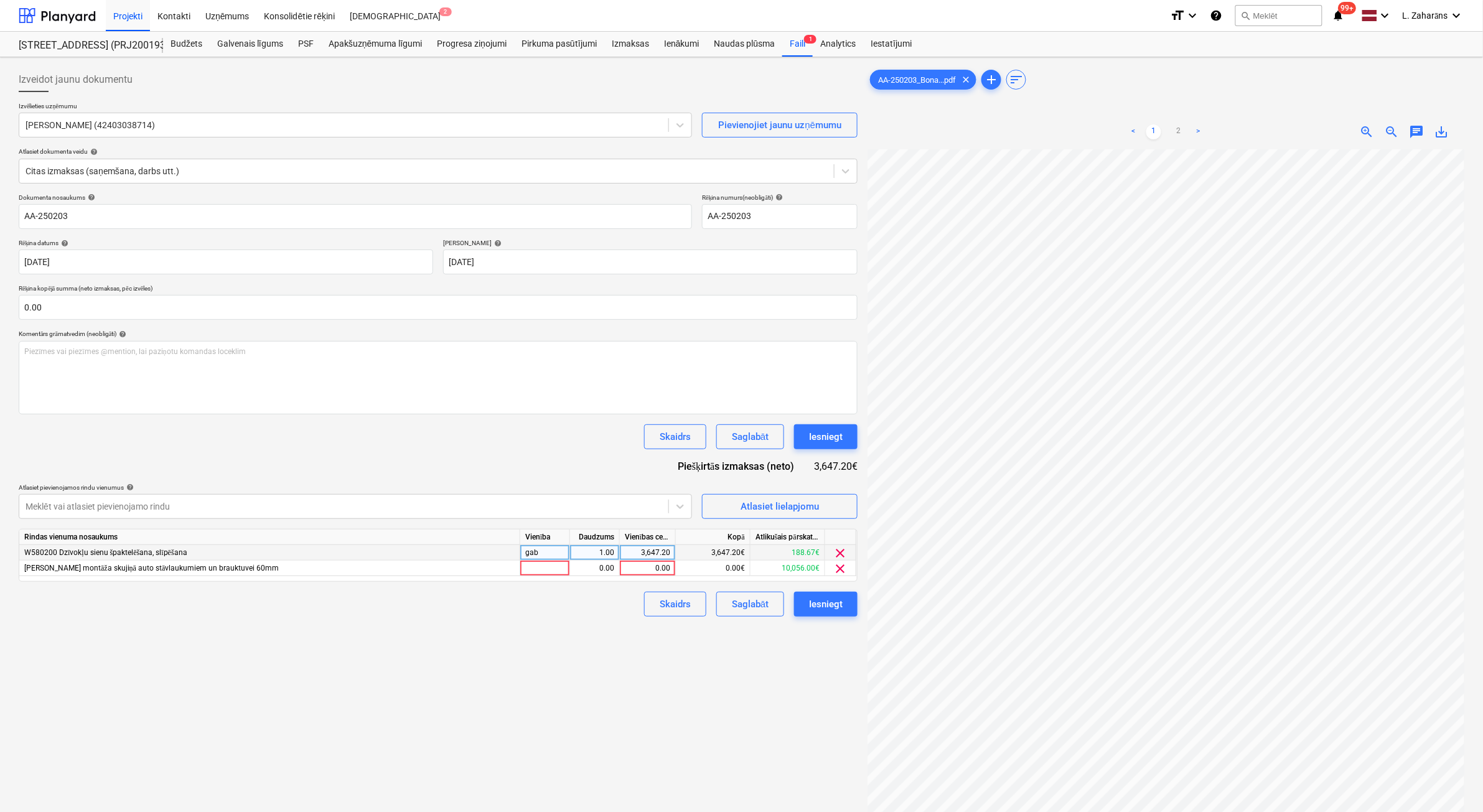
click at [655, 551] on div "3,647.20" at bounding box center [647, 552] width 45 height 15
click at [655, 551] on input "3647.2" at bounding box center [648, 552] width 56 height 15
click at [651, 570] on div "0.00" at bounding box center [647, 568] width 45 height 15
type input "3647.2"
click at [623, 471] on div "Dokumenta nosaukums help AA-250203 Rēķina numurs (neobligāti) help AA-250203 Rē…" at bounding box center [438, 404] width 839 height 423
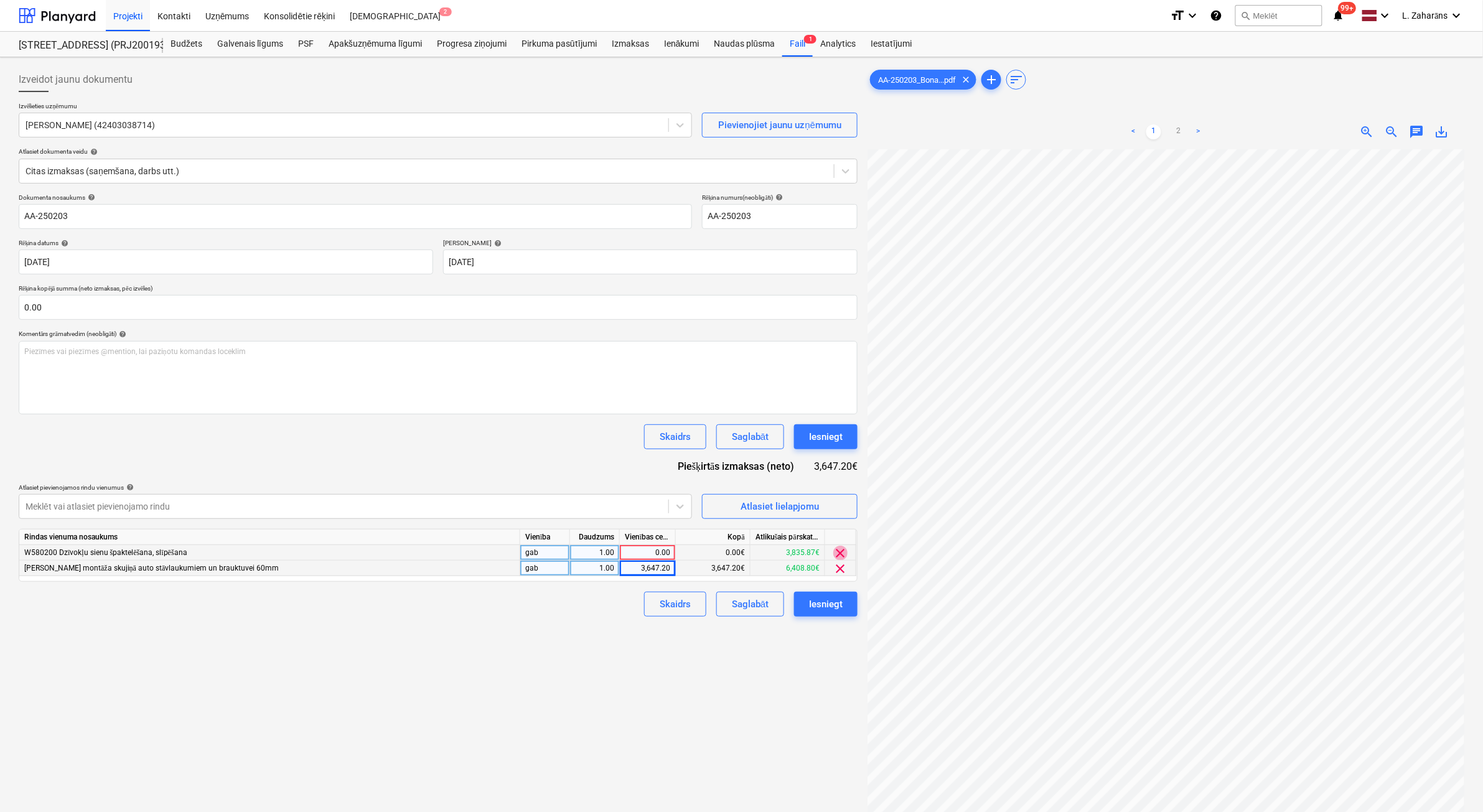
click at [840, 551] on span "clear" at bounding box center [840, 552] width 15 height 15
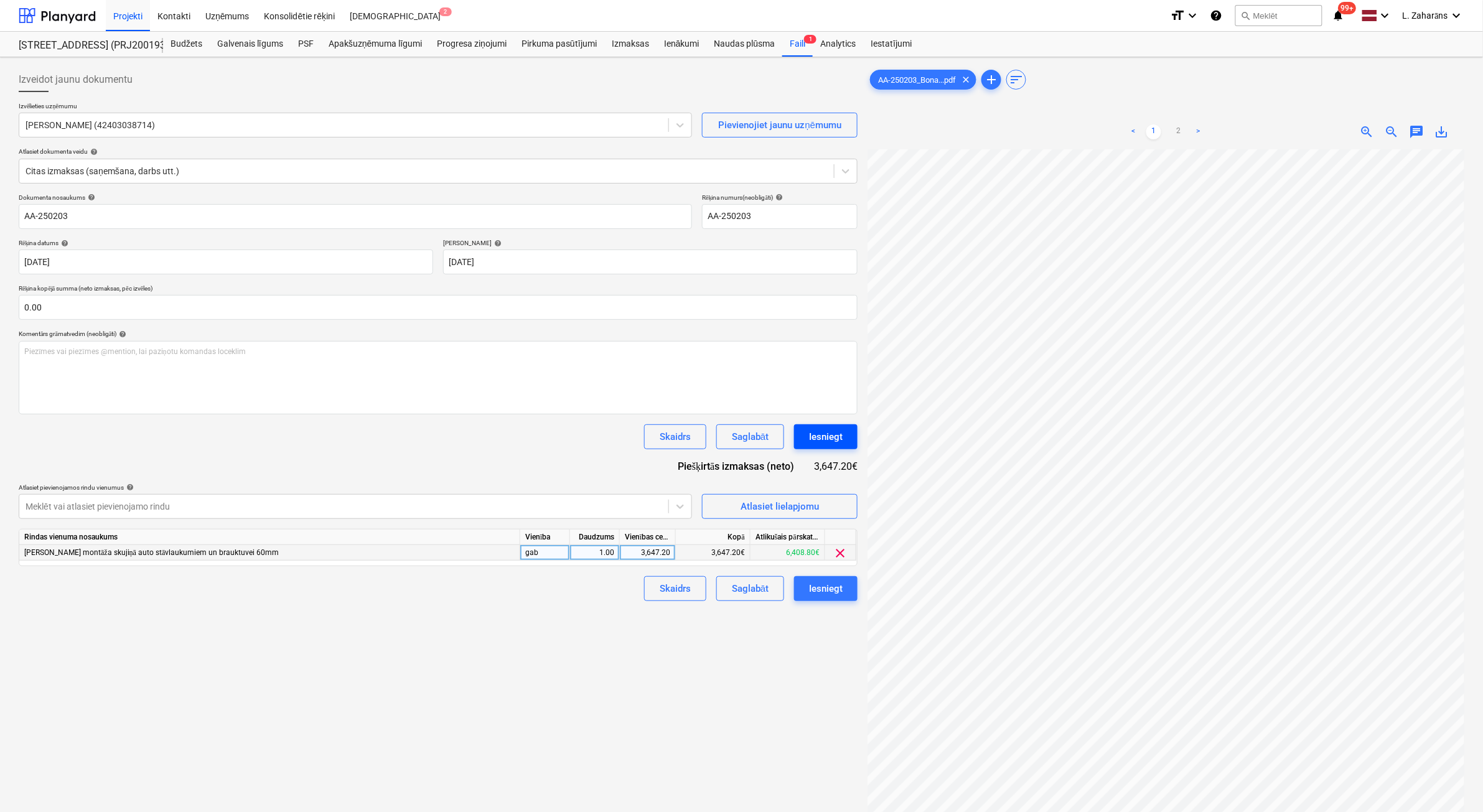
click at [845, 434] on button "Iesniegt" at bounding box center [826, 436] width 63 height 25
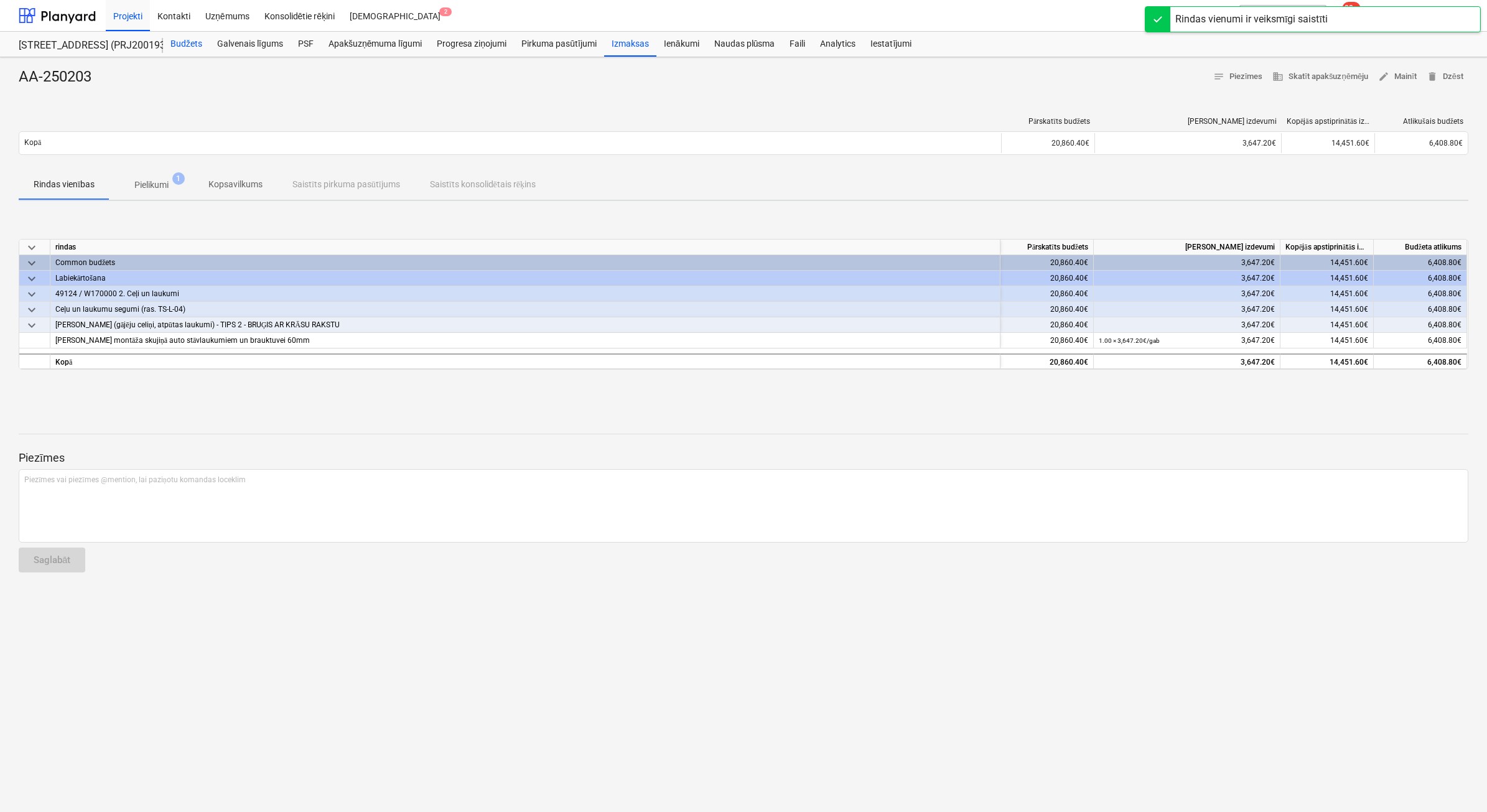
click at [182, 44] on div "Budžets" at bounding box center [186, 44] width 47 height 25
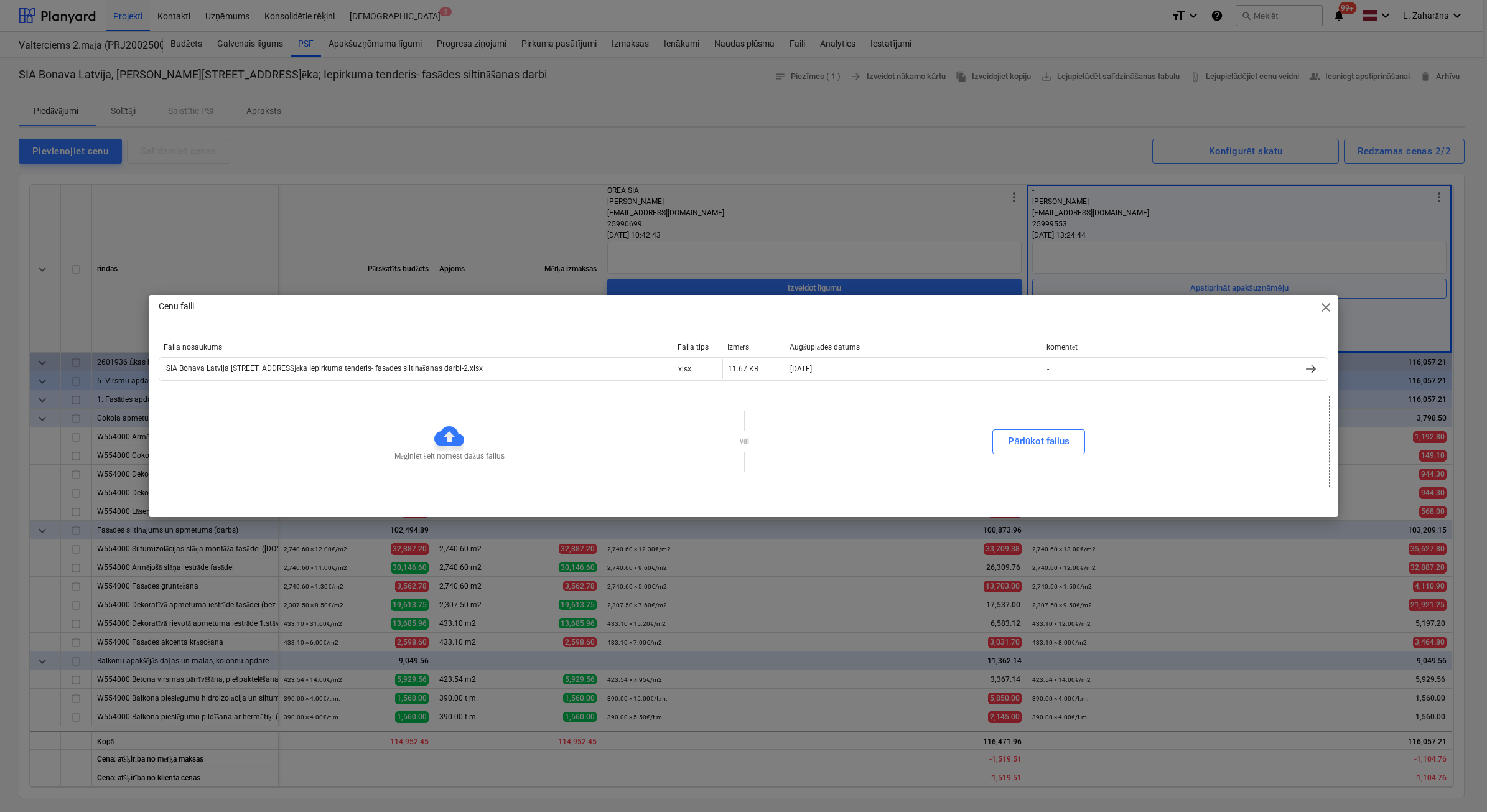
click at [1329, 308] on span "close" at bounding box center [1326, 307] width 15 height 15
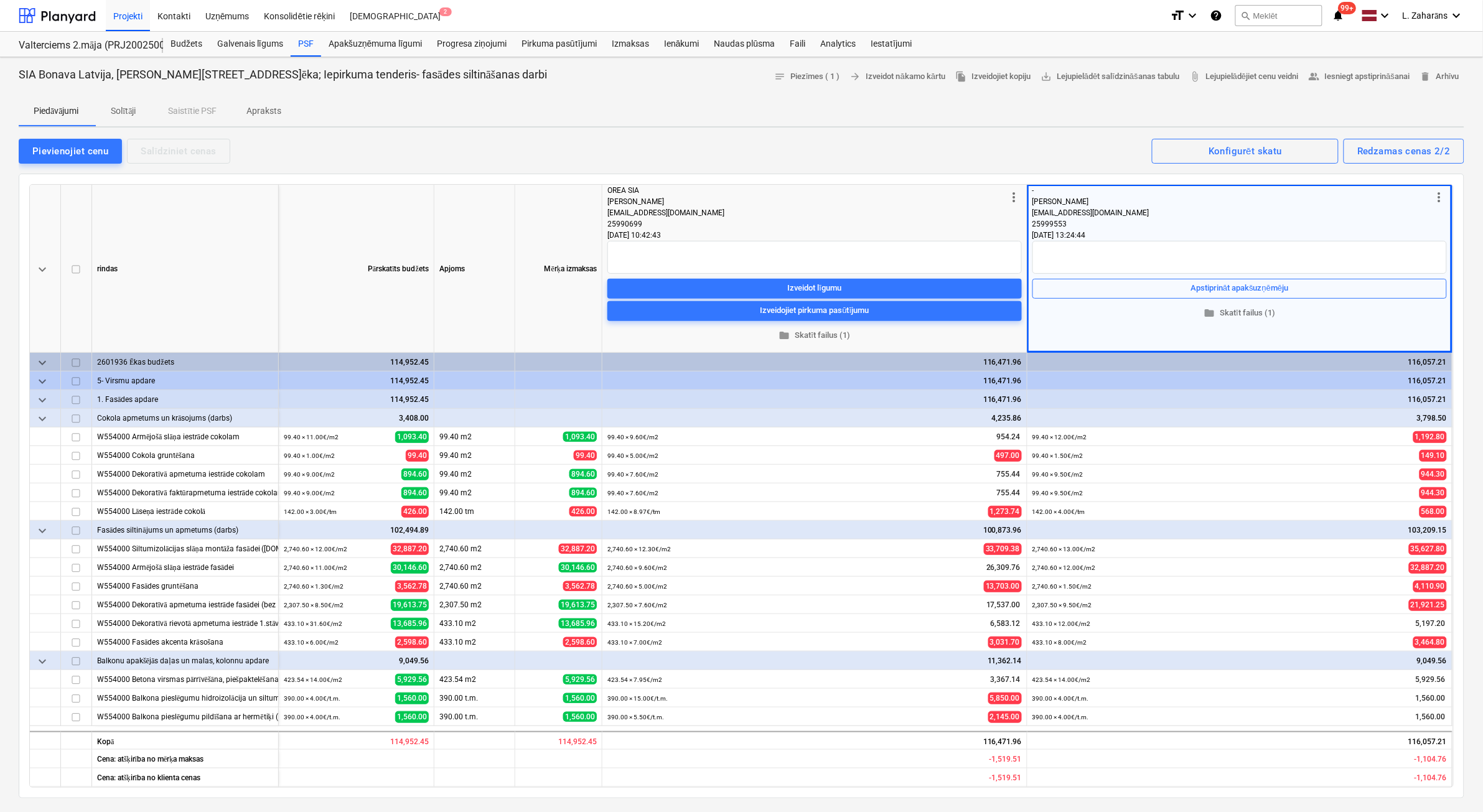
click at [129, 107] on p "Solītāji" at bounding box center [123, 111] width 30 height 13
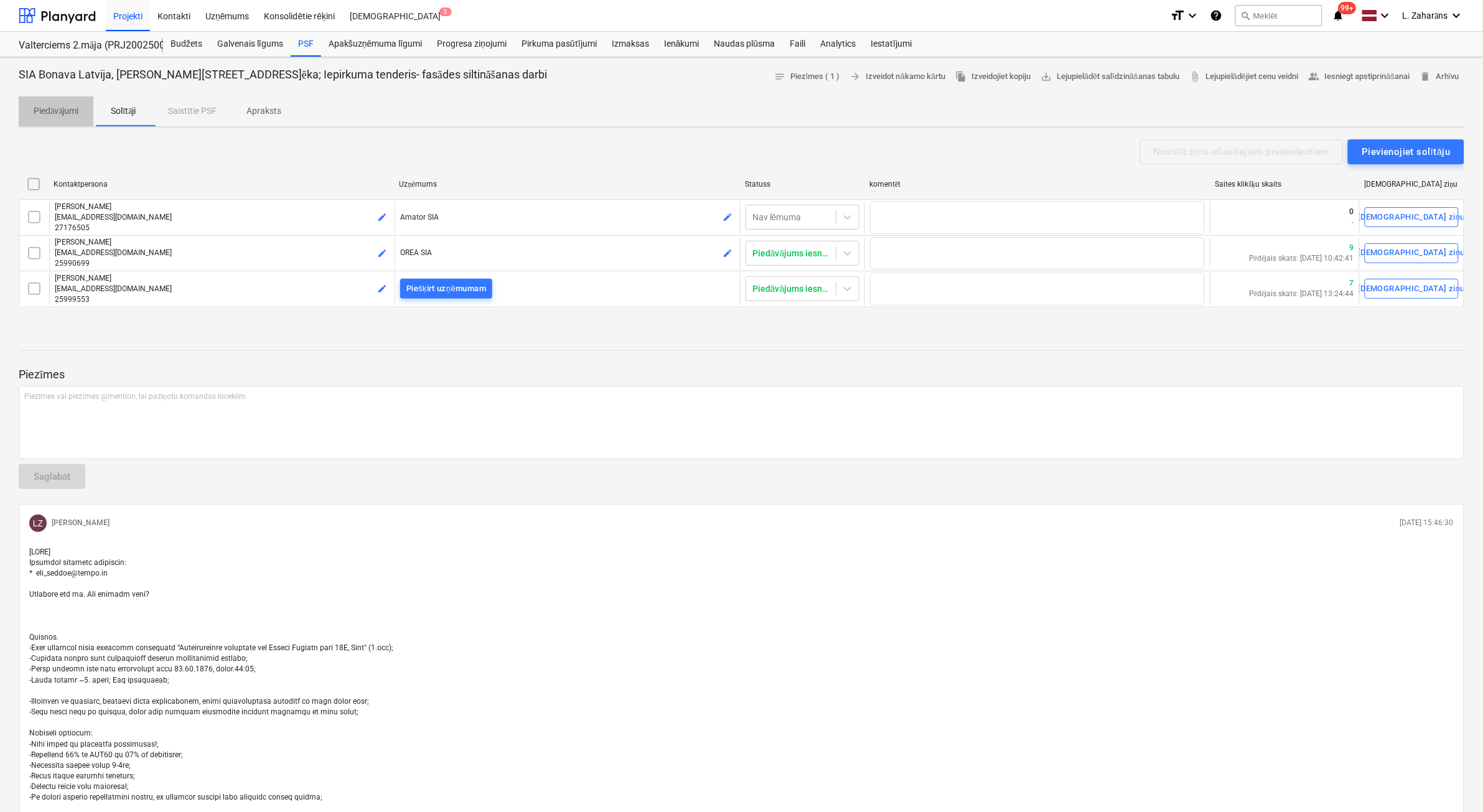
click at [77, 114] on p "Piedāvājumi" at bounding box center [56, 111] width 45 height 13
